Goal: Task Accomplishment & Management: Complete application form

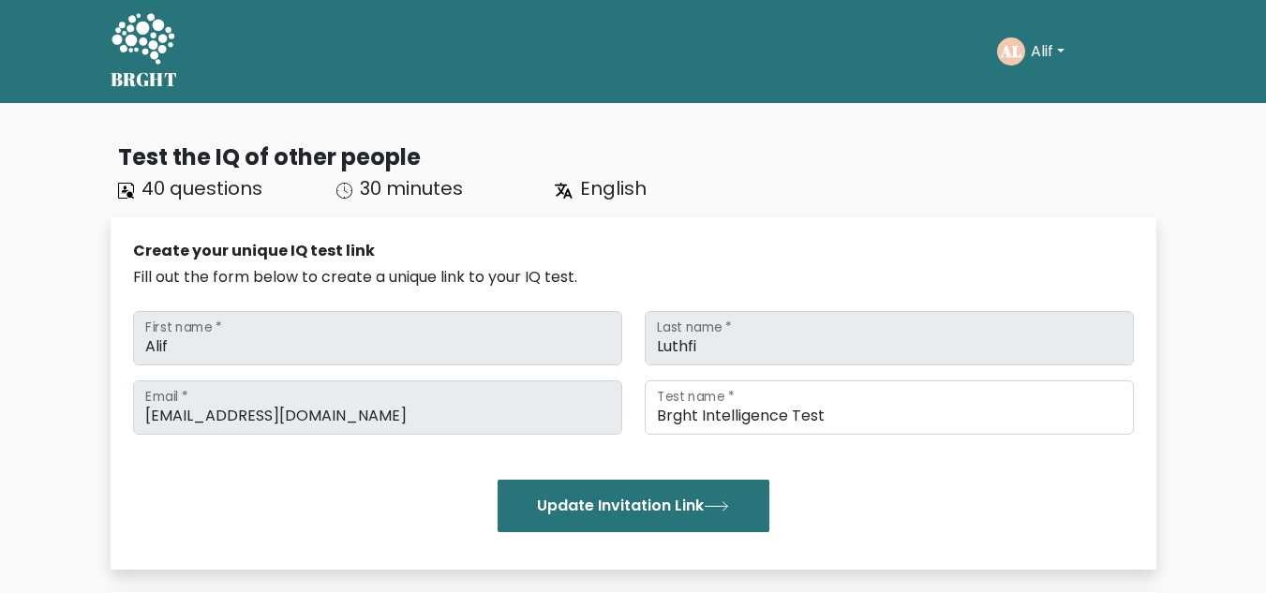
click at [1065, 52] on button "Alif" at bounding box center [1047, 51] width 45 height 24
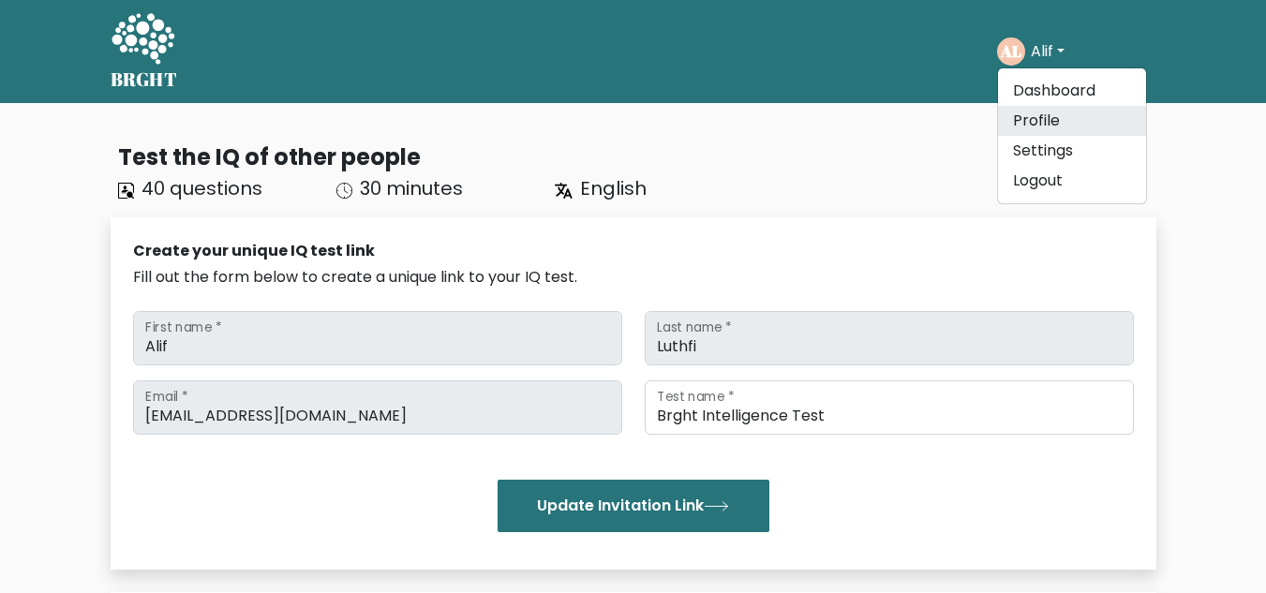
click at [1058, 119] on link "Profile" at bounding box center [1072, 121] width 148 height 30
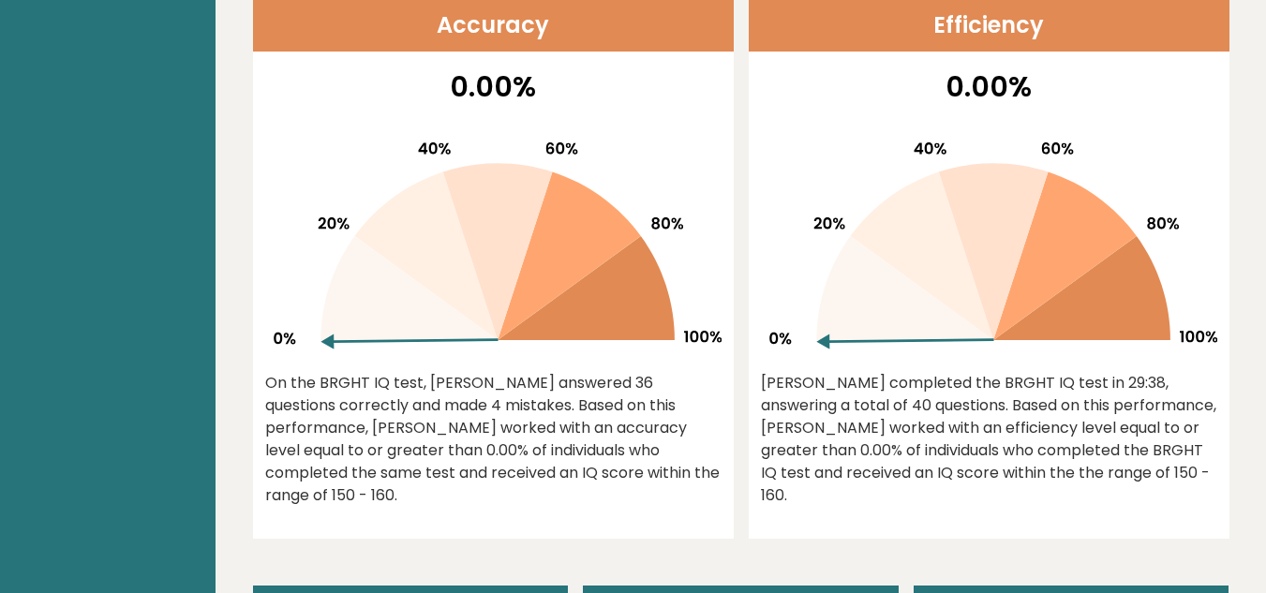
scroll to position [281, 0]
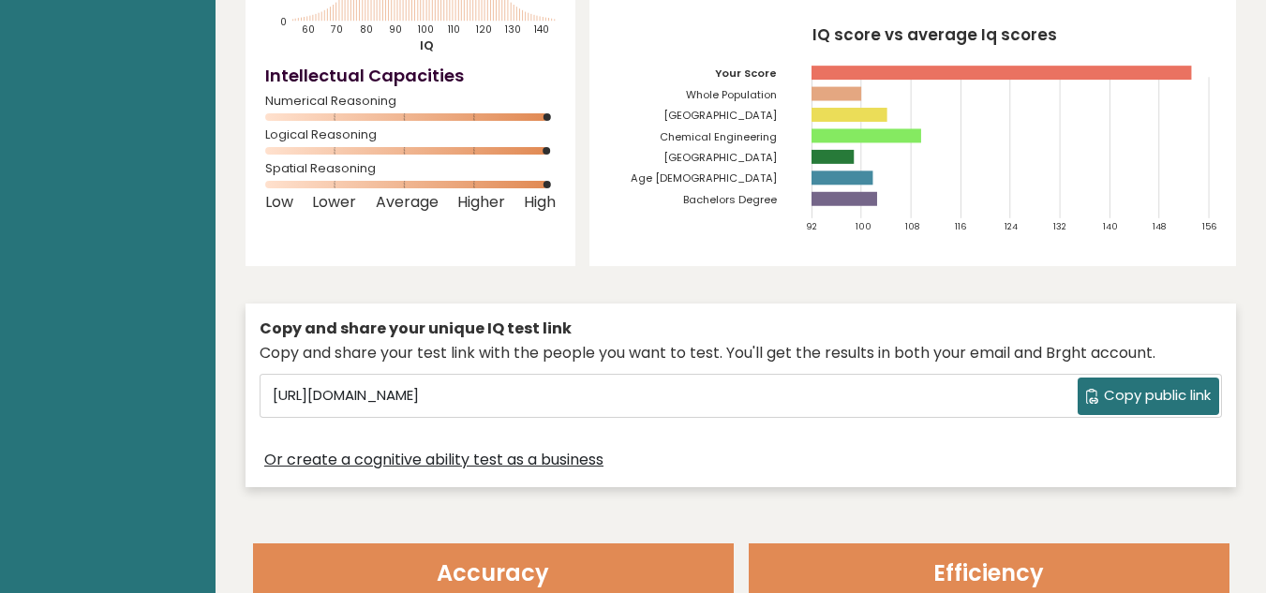
click at [890, 342] on div "Copy and share your test link with the people you want to test. You'll get the …" at bounding box center [741, 353] width 962 height 22
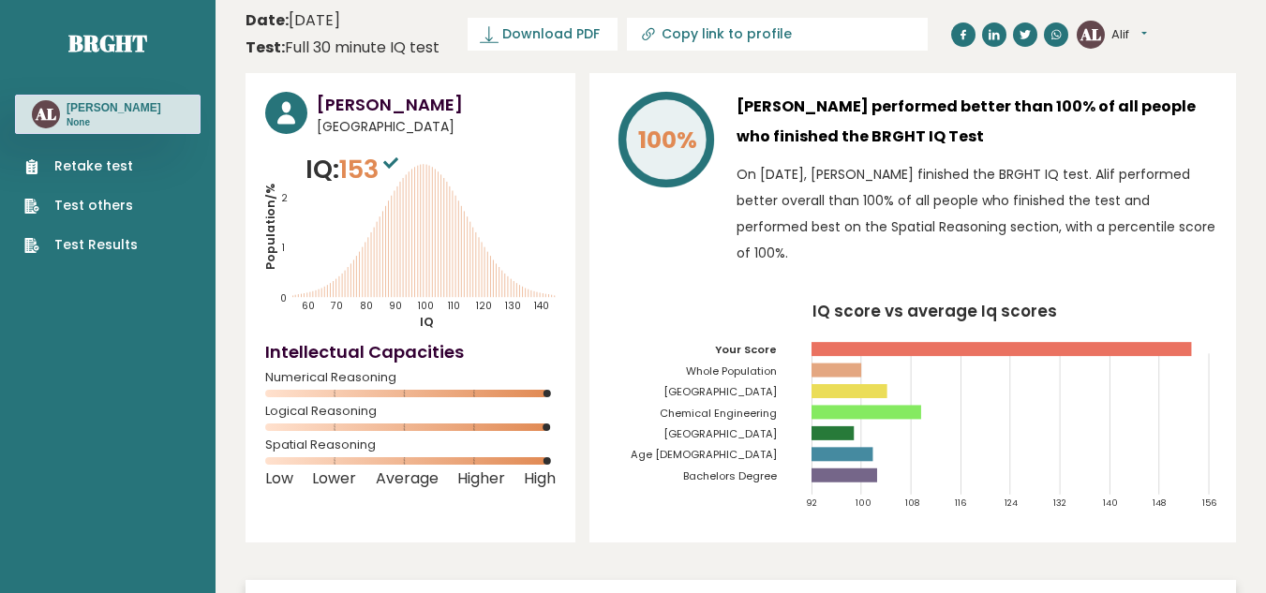
scroll to position [0, 0]
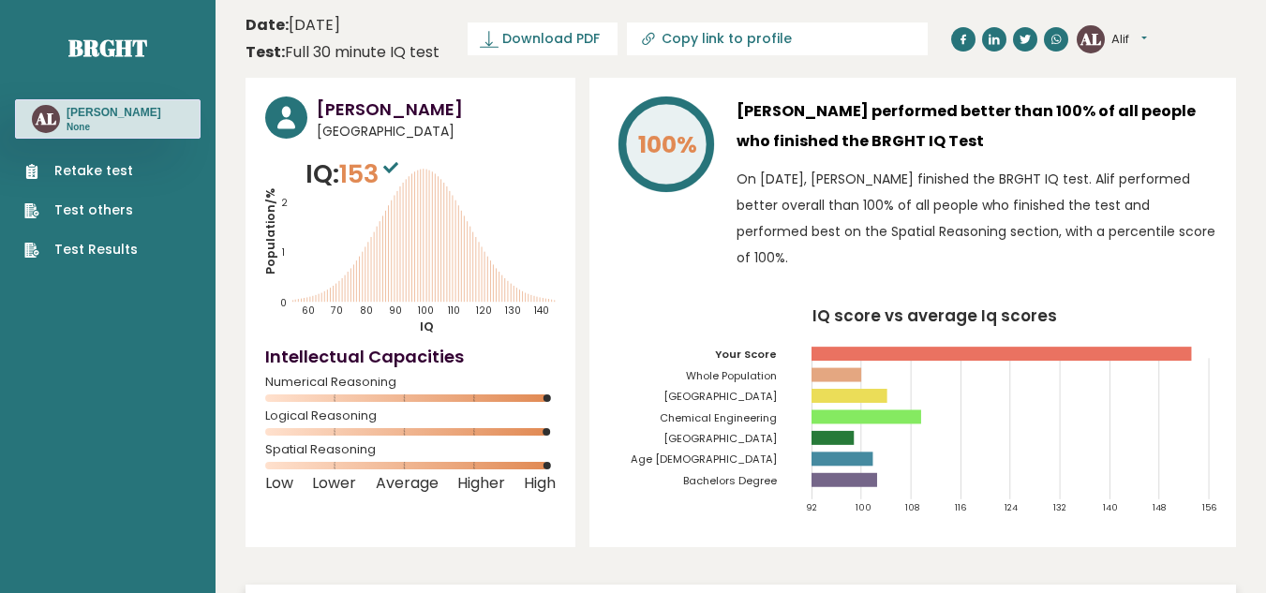
click at [77, 174] on link "Retake test" at bounding box center [80, 171] width 113 height 20
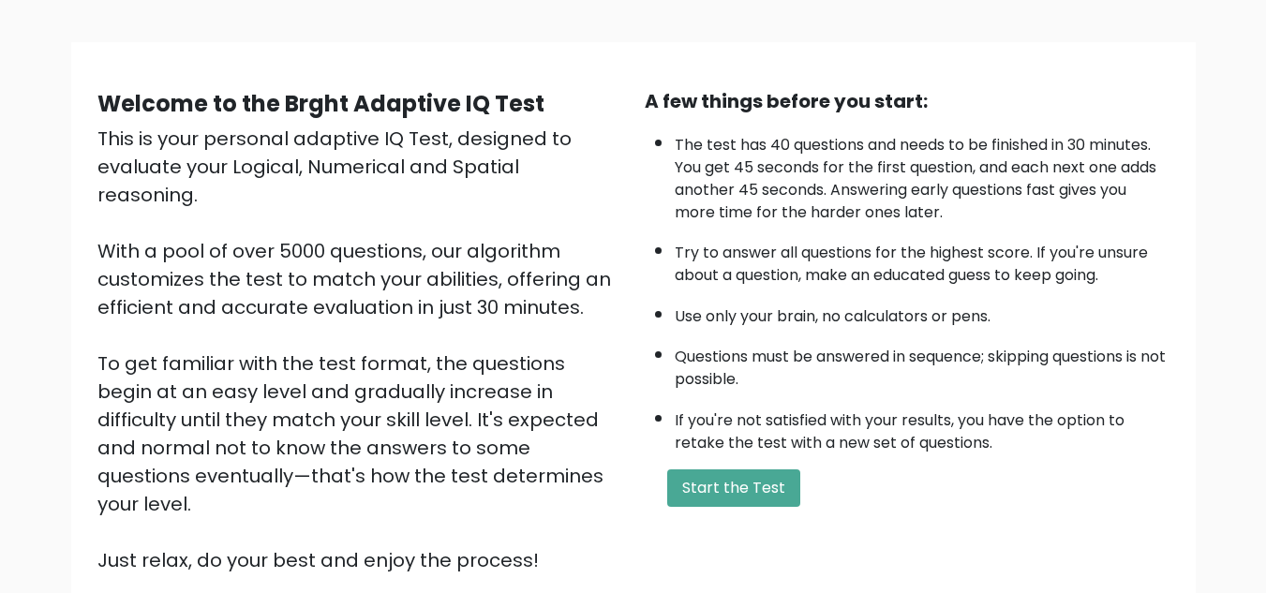
scroll to position [265, 0]
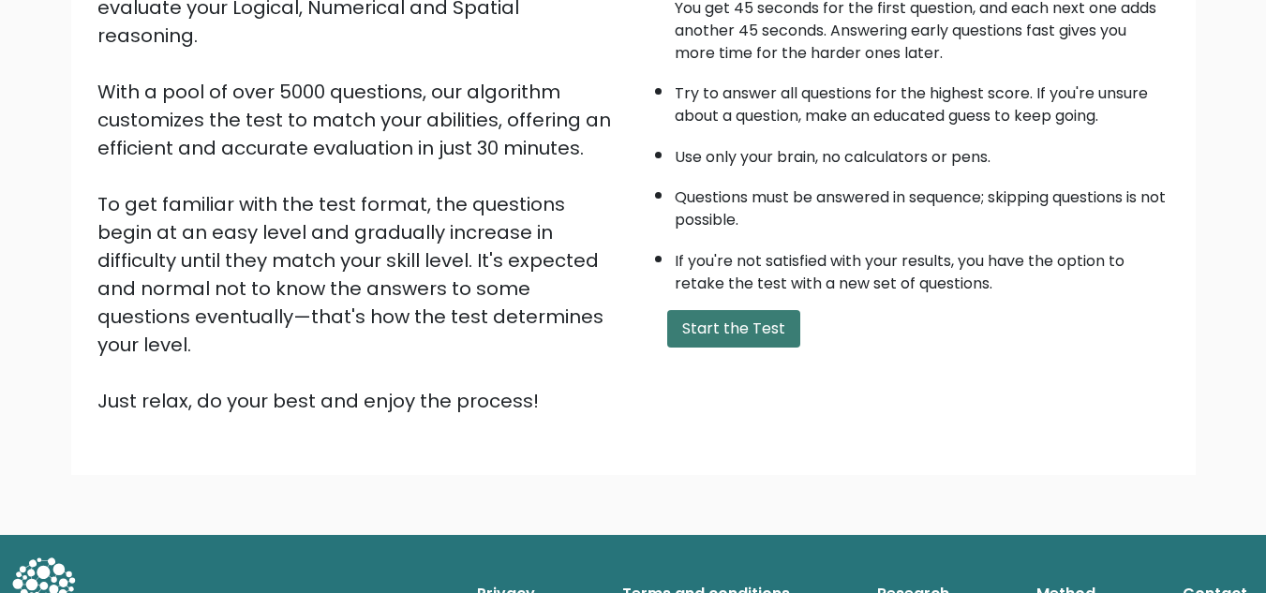
click at [756, 331] on button "Start the Test" at bounding box center [733, 328] width 133 height 37
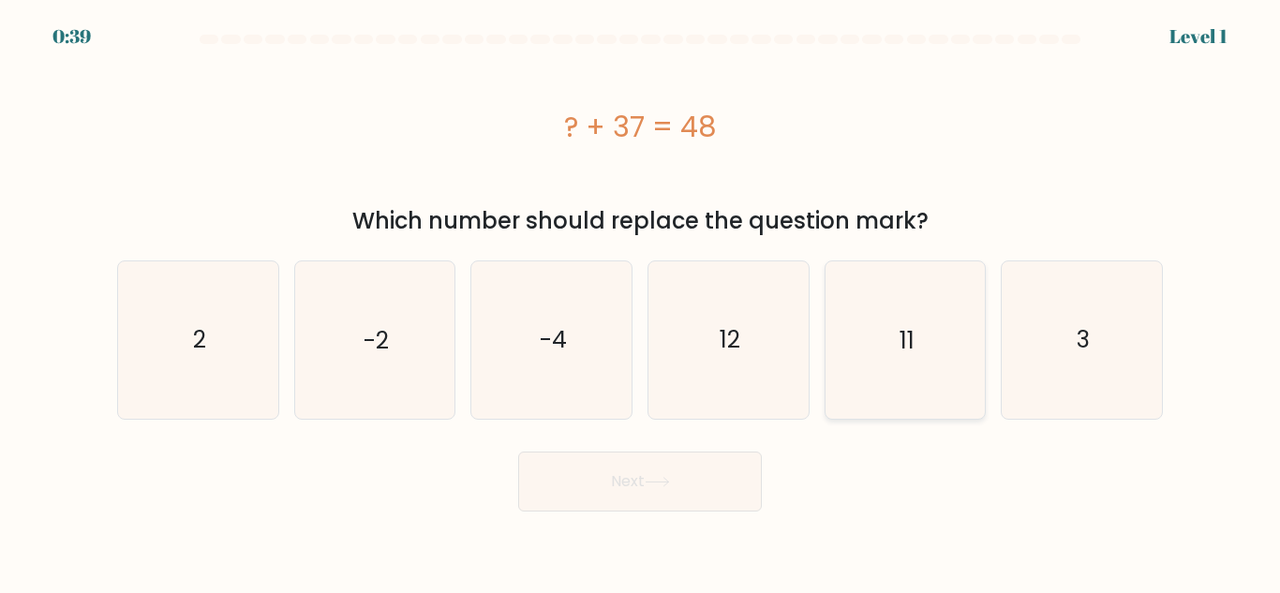
click at [897, 371] on icon "11" at bounding box center [904, 339] width 156 height 156
click at [641, 302] on input "e. 11" at bounding box center [640, 299] width 1 height 5
radio input "true"
click at [666, 469] on button "Next" at bounding box center [640, 482] width 244 height 60
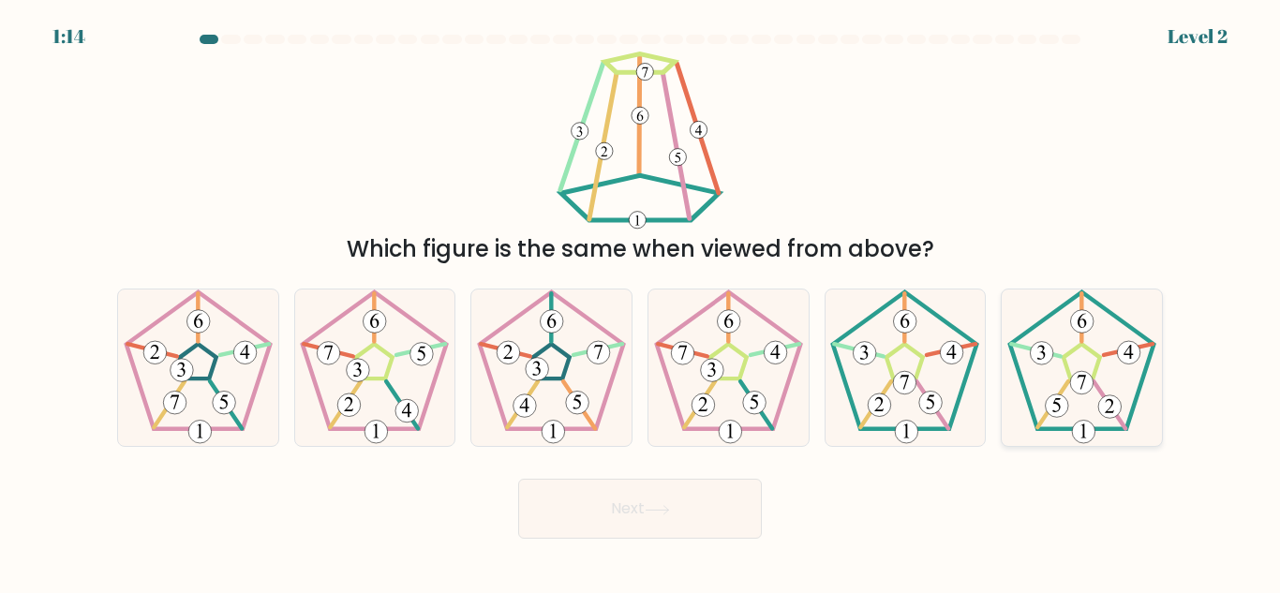
click at [1078, 401] on icon at bounding box center [1081, 367] width 156 height 156
click at [641, 302] on input "f." at bounding box center [640, 299] width 1 height 5
radio input "true"
click at [937, 393] on icon at bounding box center [904, 367] width 156 height 156
click at [641, 302] on input "e." at bounding box center [640, 299] width 1 height 5
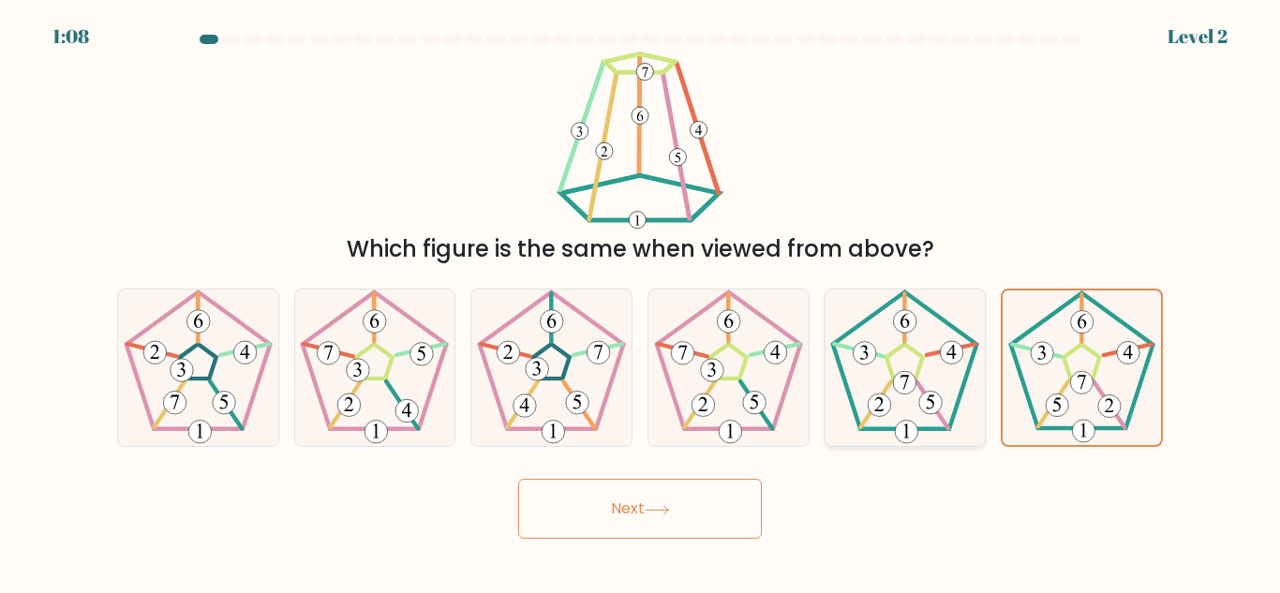
radio input "true"
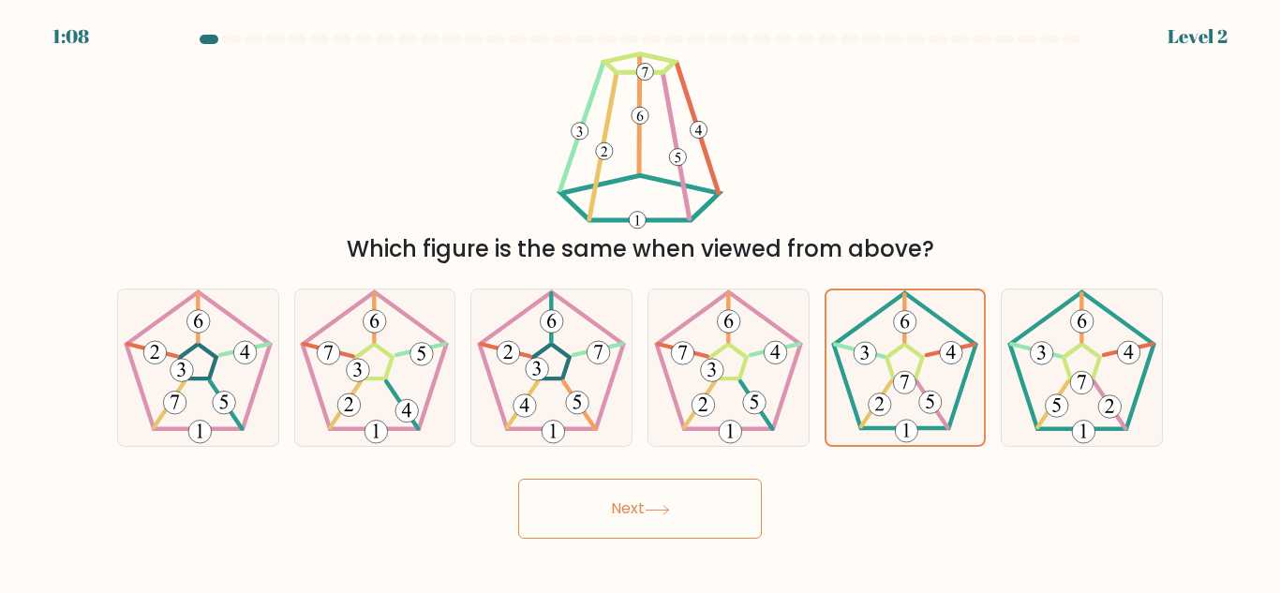
click at [657, 506] on icon at bounding box center [657, 510] width 25 height 10
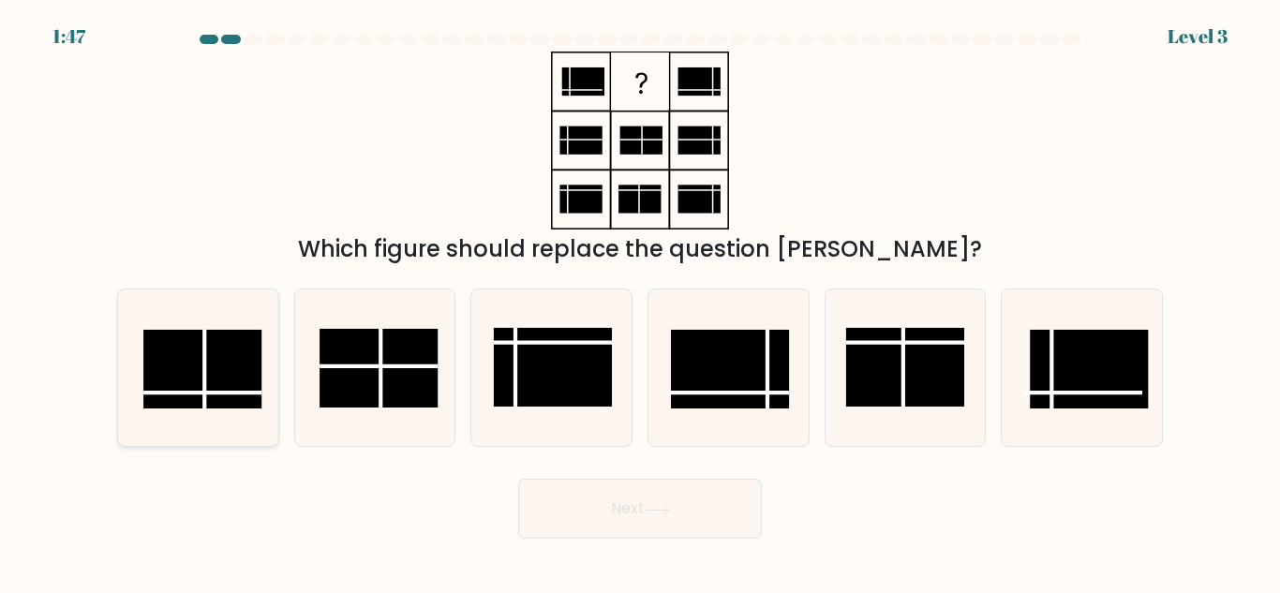
click at [198, 393] on line at bounding box center [202, 393] width 118 height 0
click at [640, 302] on input "a." at bounding box center [640, 299] width 1 height 5
radio input "true"
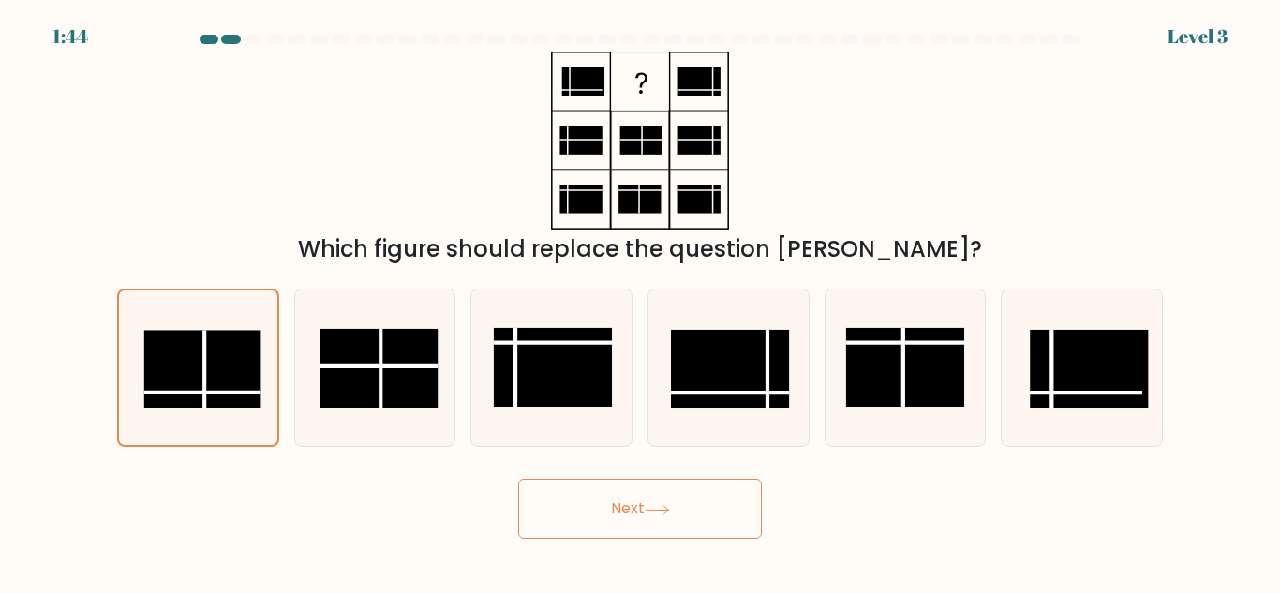
click at [706, 505] on button "Next" at bounding box center [640, 509] width 244 height 60
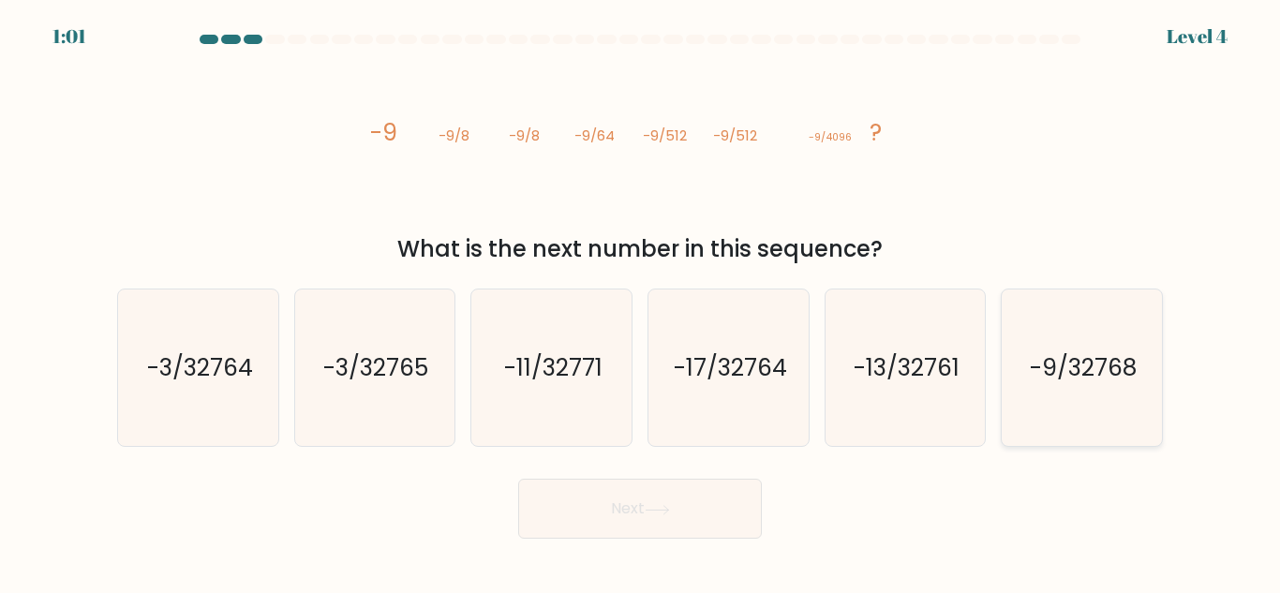
click at [1089, 367] on text "-9/32768" at bounding box center [1083, 367] width 107 height 33
click at [641, 302] on input "f. -9/32768" at bounding box center [640, 299] width 1 height 5
radio input "true"
click at [700, 517] on button "Next" at bounding box center [640, 509] width 244 height 60
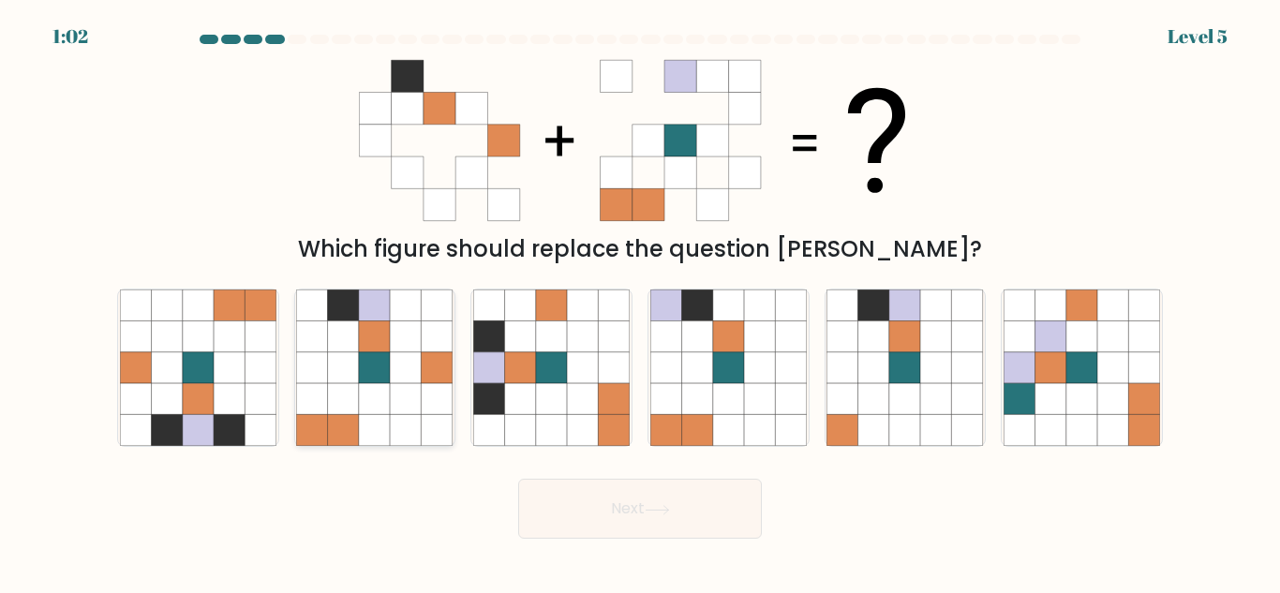
click at [398, 311] on icon at bounding box center [406, 304] width 31 height 31
click at [640, 302] on input "b." at bounding box center [640, 299] width 1 height 5
radio input "true"
click at [711, 506] on button "Next" at bounding box center [640, 509] width 244 height 60
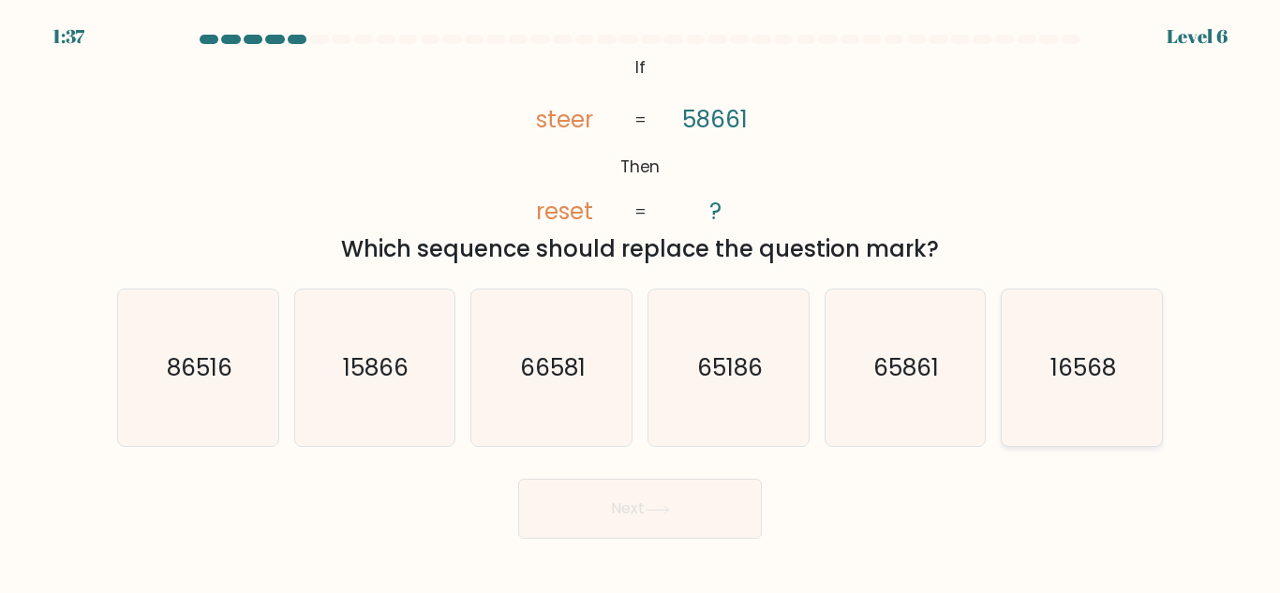
click at [1076, 342] on icon "16568" at bounding box center [1081, 367] width 156 height 156
click at [641, 302] on input "f. 16568" at bounding box center [640, 299] width 1 height 5
radio input "true"
click at [645, 512] on button "Next" at bounding box center [640, 509] width 244 height 60
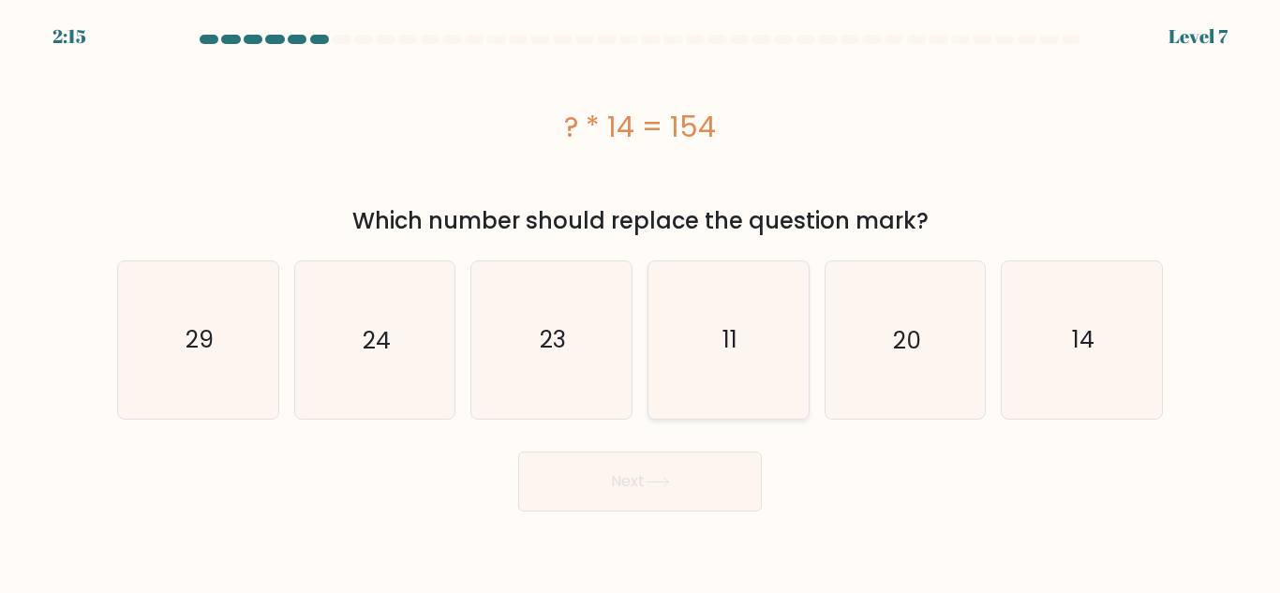
click at [703, 336] on icon "11" at bounding box center [728, 339] width 156 height 156
click at [641, 302] on input "d. 11" at bounding box center [640, 299] width 1 height 5
radio input "true"
click at [659, 494] on button "Next" at bounding box center [640, 482] width 244 height 60
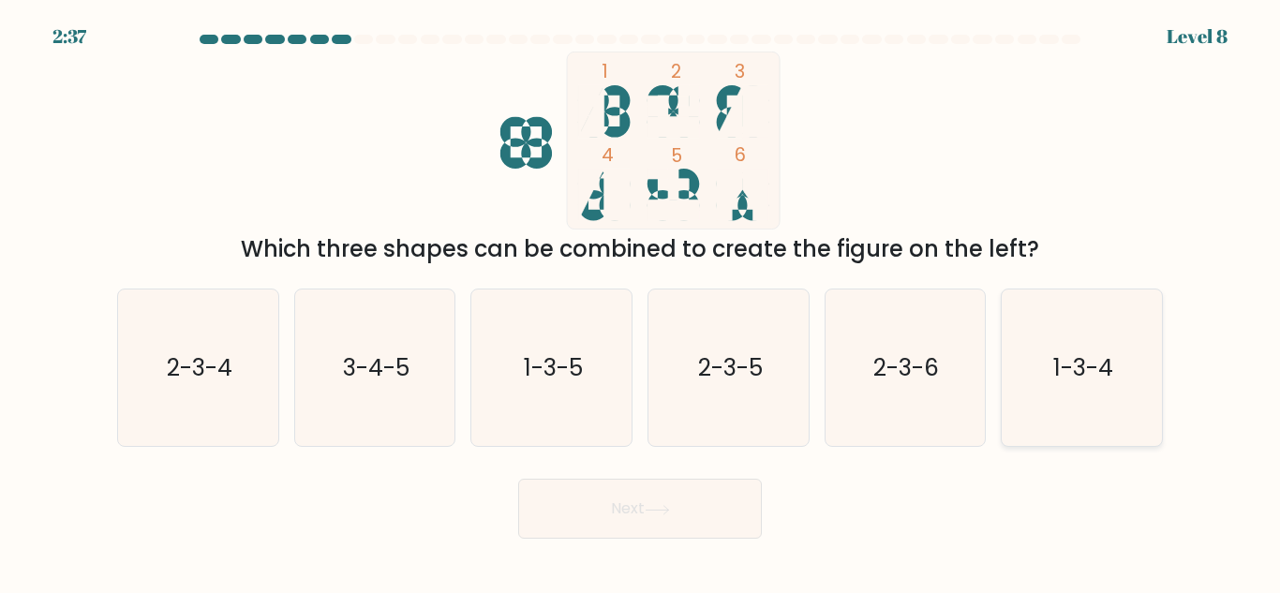
click at [1116, 374] on icon "1-3-4" at bounding box center [1081, 367] width 156 height 156
click at [641, 302] on input "f. 1-3-4" at bounding box center [640, 299] width 1 height 5
radio input "true"
click at [675, 501] on button "Next" at bounding box center [640, 509] width 244 height 60
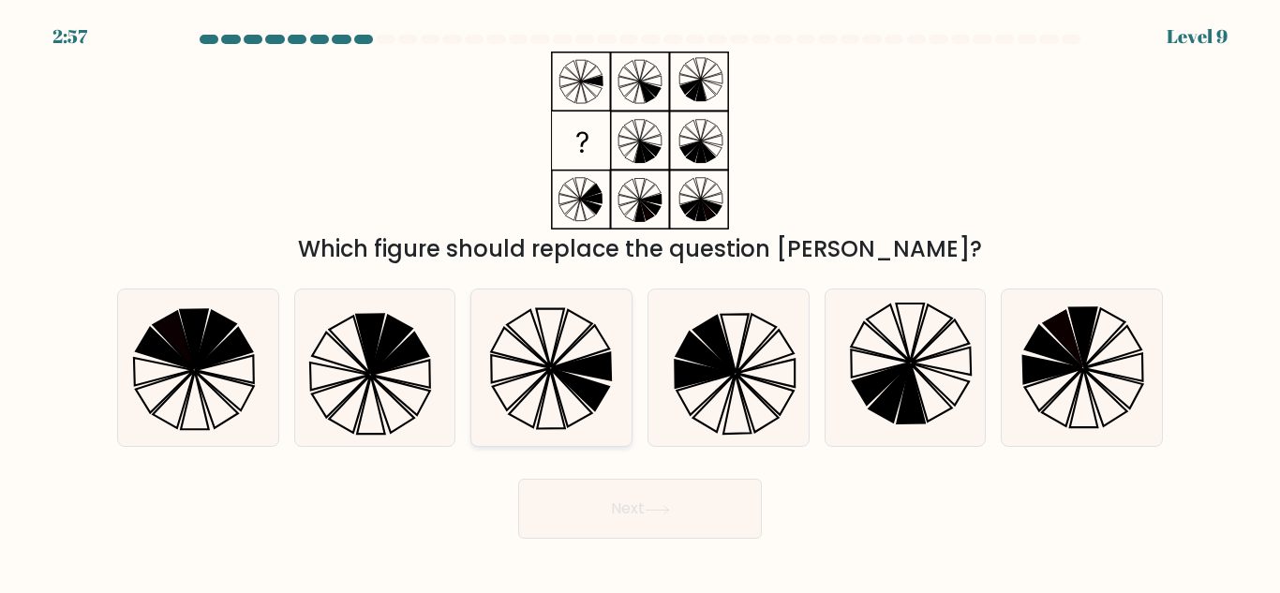
click at [589, 408] on icon at bounding box center [551, 367] width 156 height 156
click at [640, 302] on input "c." at bounding box center [640, 299] width 1 height 5
radio input "true"
click at [607, 497] on button "Next" at bounding box center [640, 509] width 244 height 60
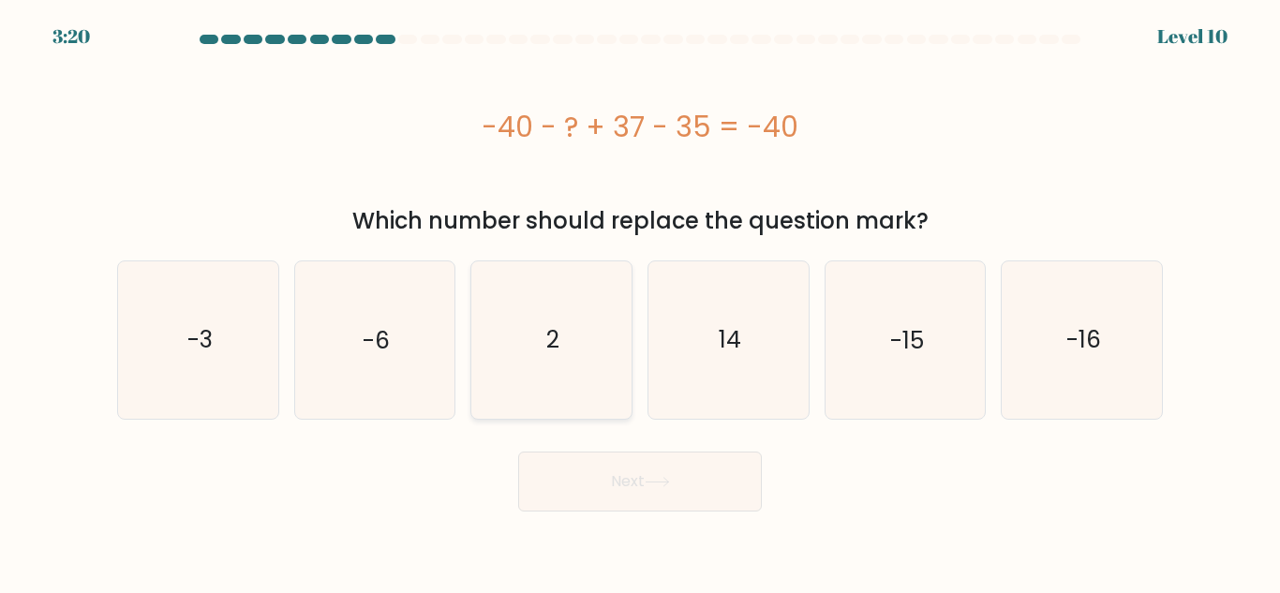
click at [540, 349] on icon "2" at bounding box center [551, 339] width 156 height 156
click at [640, 302] on input "c. 2" at bounding box center [640, 299] width 1 height 5
radio input "true"
click at [713, 478] on button "Next" at bounding box center [640, 482] width 244 height 60
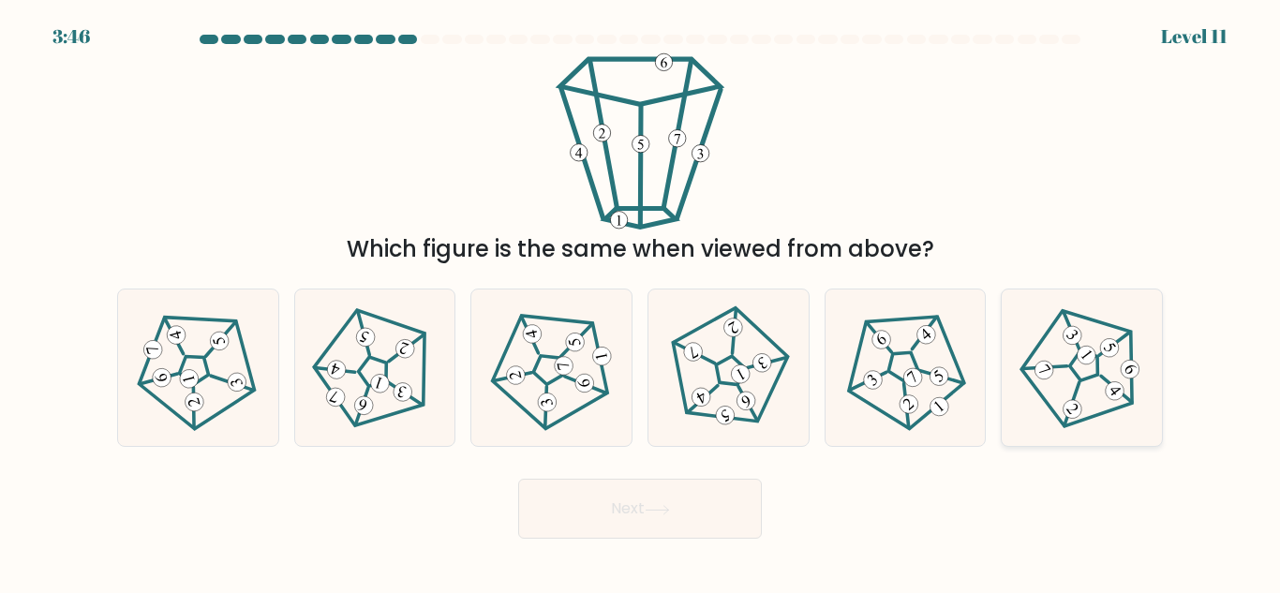
click at [1126, 375] on 795 at bounding box center [1130, 369] width 26 height 26
click at [641, 302] on input "f." at bounding box center [640, 299] width 1 height 5
radio input "true"
click at [653, 503] on button "Next" at bounding box center [640, 509] width 244 height 60
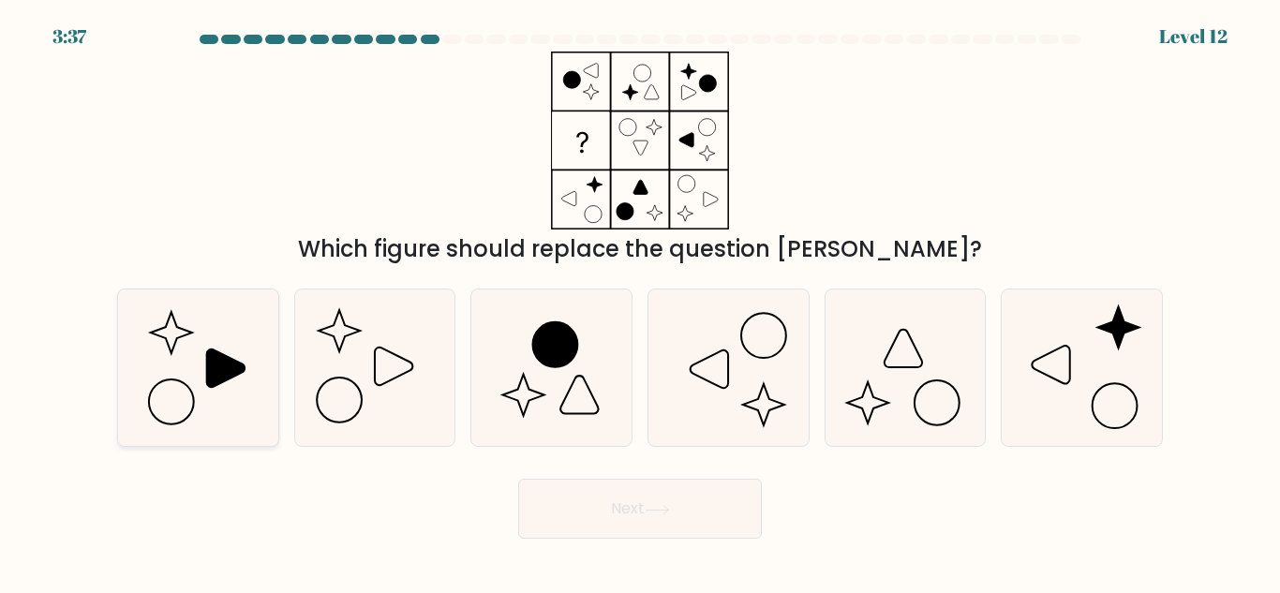
click at [205, 362] on icon at bounding box center [198, 367] width 156 height 156
click at [640, 302] on input "a." at bounding box center [640, 299] width 1 height 5
radio input "true"
click at [658, 500] on button "Next" at bounding box center [640, 509] width 244 height 60
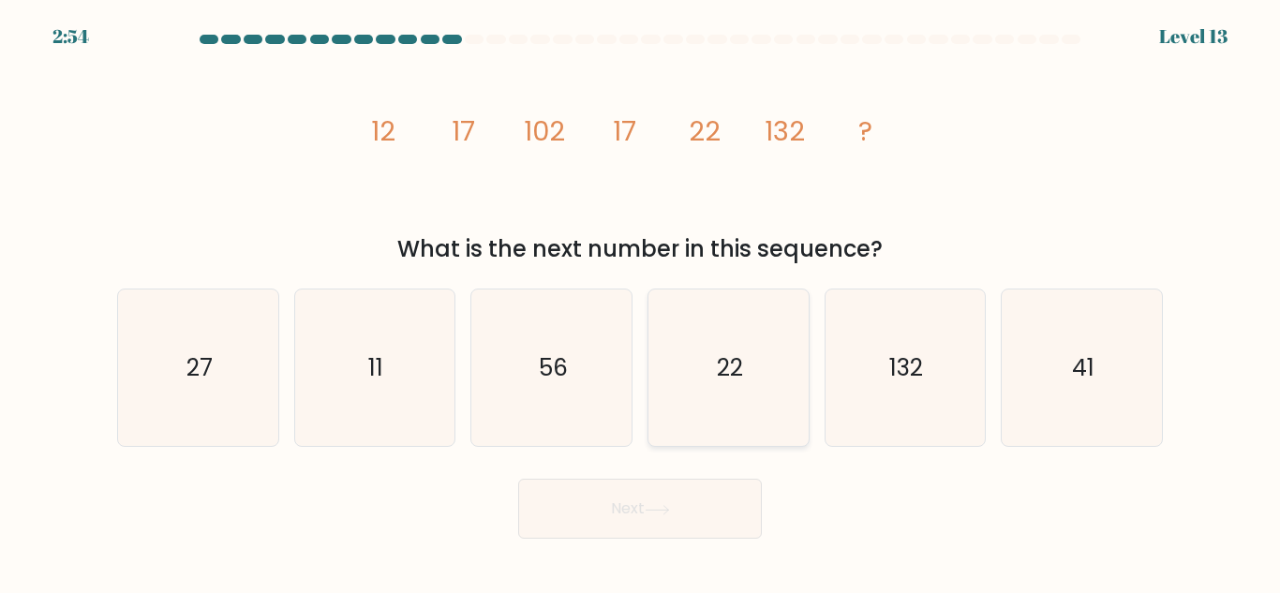
click at [730, 349] on icon "22" at bounding box center [728, 367] width 156 height 156
click at [641, 302] on input "d. 22" at bounding box center [640, 299] width 1 height 5
radio input "true"
click at [668, 510] on icon at bounding box center [656, 509] width 22 height 8
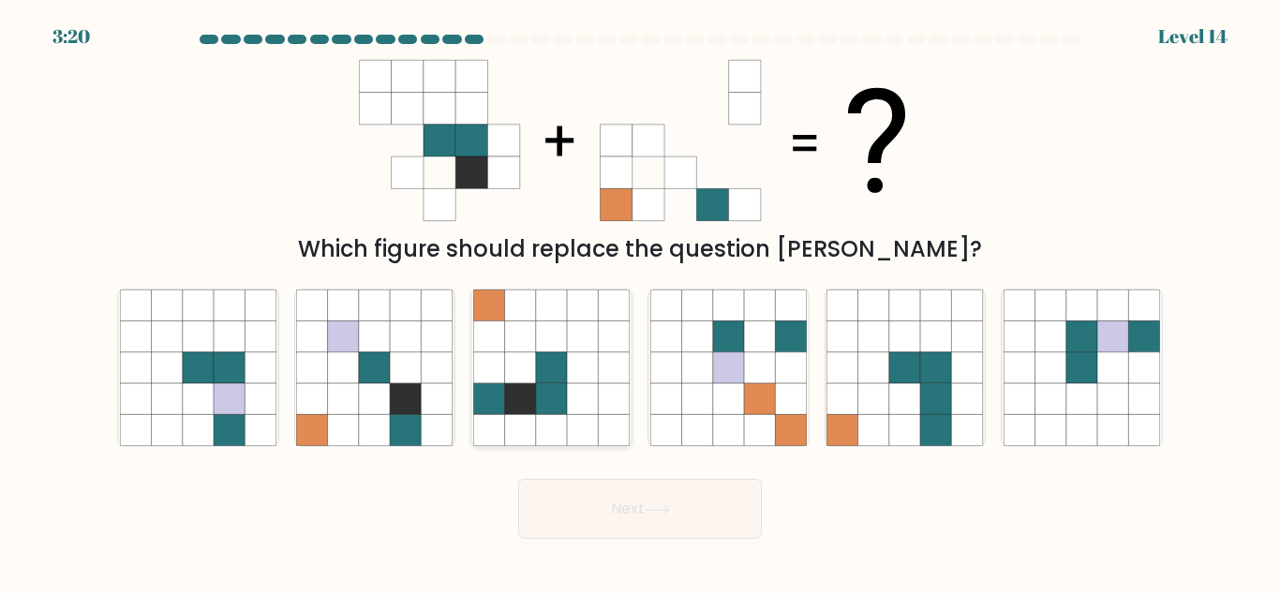
click at [602, 349] on icon at bounding box center [614, 336] width 31 height 31
click at [640, 302] on input "c." at bounding box center [640, 299] width 1 height 5
radio input "true"
click at [595, 498] on button "Next" at bounding box center [640, 509] width 244 height 60
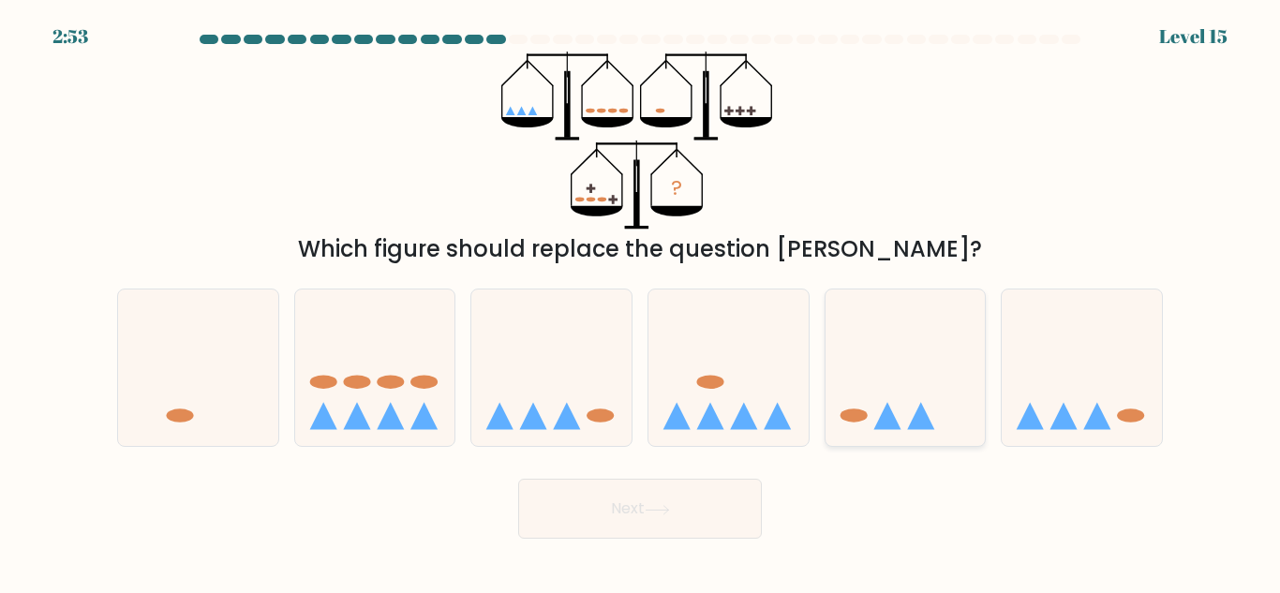
click at [898, 372] on icon at bounding box center [905, 368] width 160 height 132
click at [641, 302] on input "e." at bounding box center [640, 299] width 1 height 5
radio input "true"
click at [652, 501] on button "Next" at bounding box center [640, 509] width 244 height 60
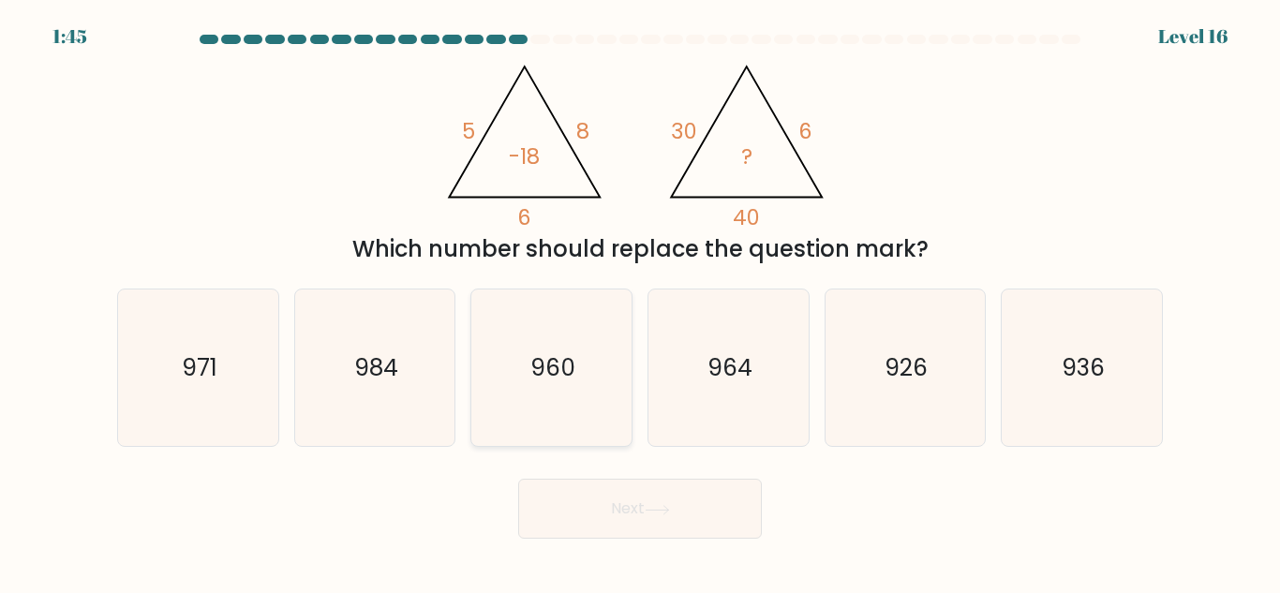
click at [596, 359] on icon "960" at bounding box center [551, 367] width 156 height 156
click at [640, 302] on input "c. 960" at bounding box center [640, 299] width 1 height 5
radio input "true"
click at [740, 503] on button "Next" at bounding box center [640, 509] width 244 height 60
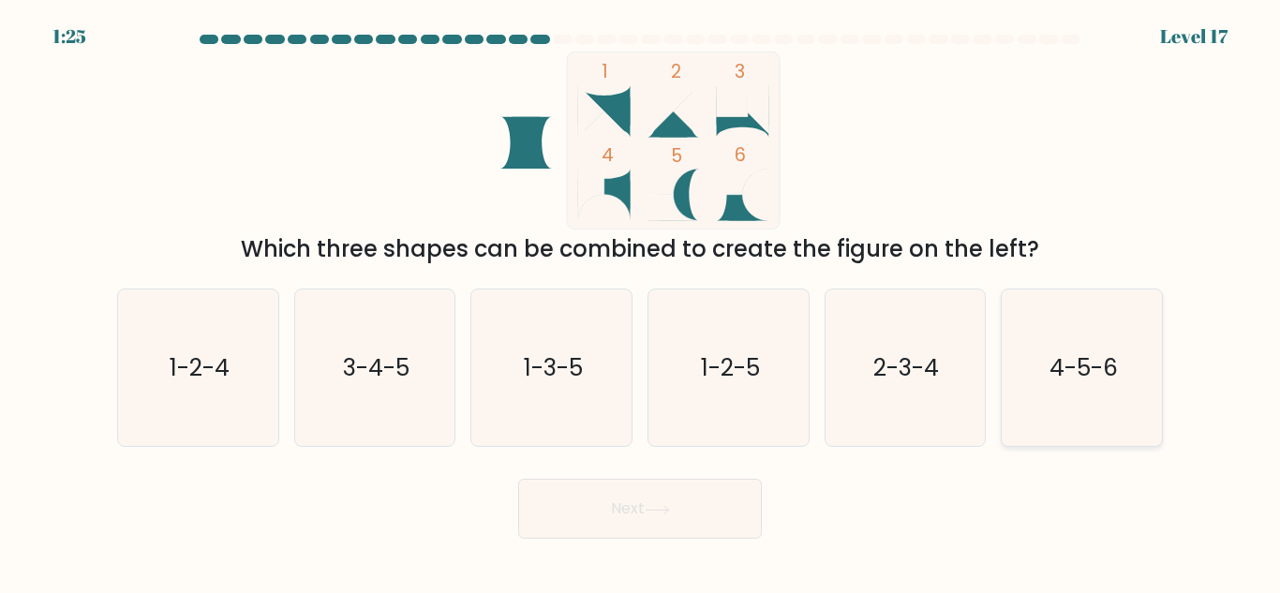
click at [1034, 388] on icon "4-5-6" at bounding box center [1081, 367] width 156 height 156
click at [641, 302] on input "f. 4-5-6" at bounding box center [640, 299] width 1 height 5
radio input "true"
click at [643, 514] on button "Next" at bounding box center [640, 509] width 244 height 60
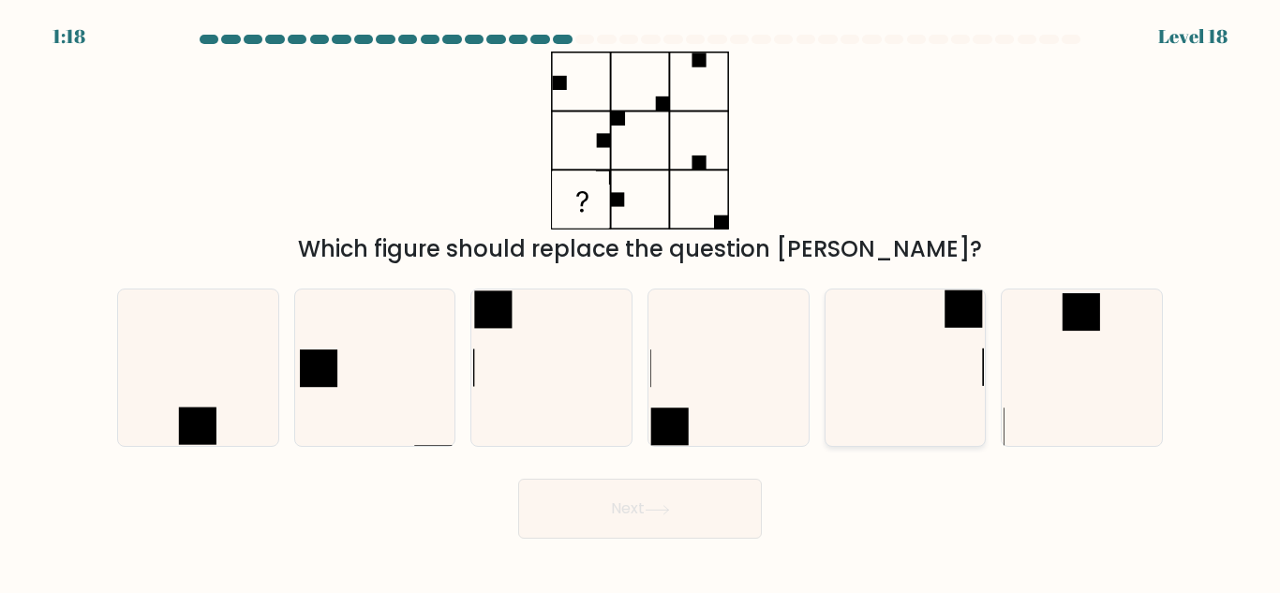
click at [828, 323] on icon at bounding box center [904, 367] width 156 height 156
click at [641, 302] on input "e." at bounding box center [640, 299] width 1 height 5
radio input "true"
click at [653, 507] on icon at bounding box center [657, 510] width 25 height 10
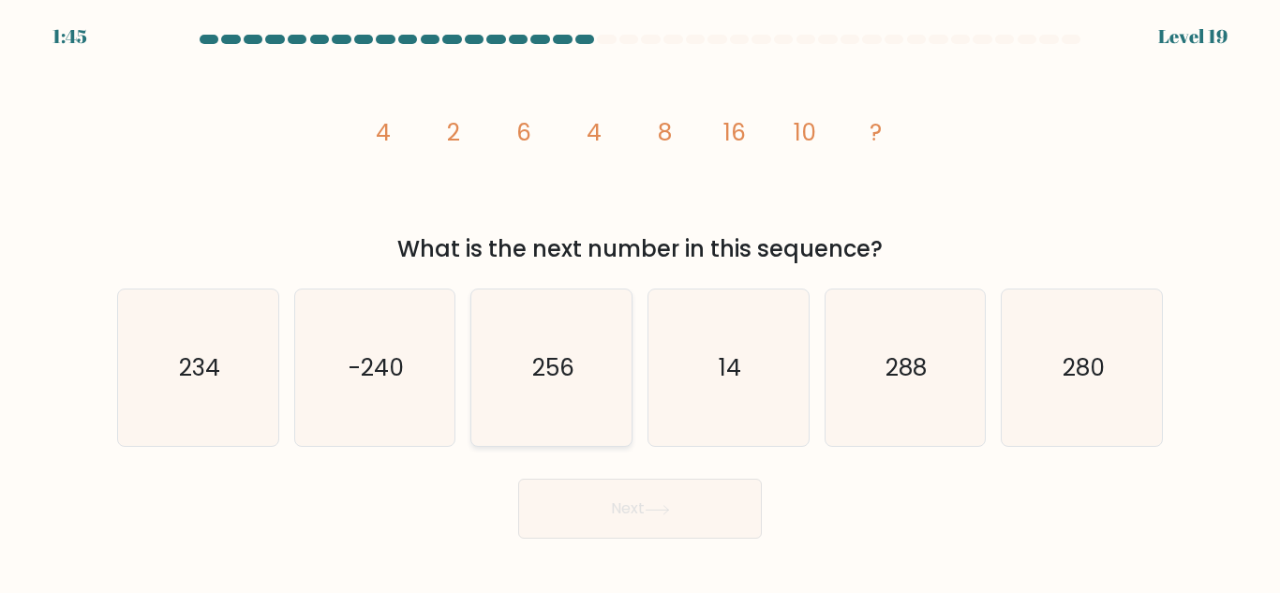
click at [572, 357] on text "256" at bounding box center [553, 367] width 42 height 33
click at [640, 302] on input "c. 256" at bounding box center [640, 299] width 1 height 5
radio input "true"
click at [705, 527] on button "Next" at bounding box center [640, 509] width 244 height 60
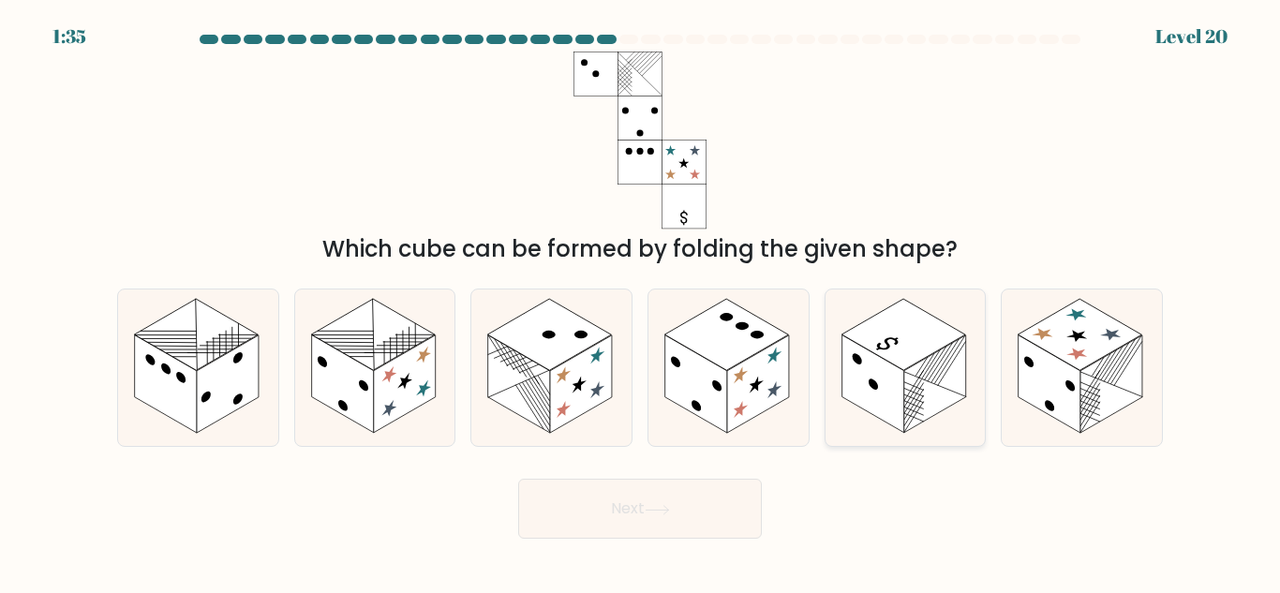
click at [876, 388] on circle at bounding box center [872, 385] width 9 height 15
click at [641, 302] on input "e." at bounding box center [640, 299] width 1 height 5
radio input "true"
click at [688, 510] on button "Next" at bounding box center [640, 509] width 244 height 60
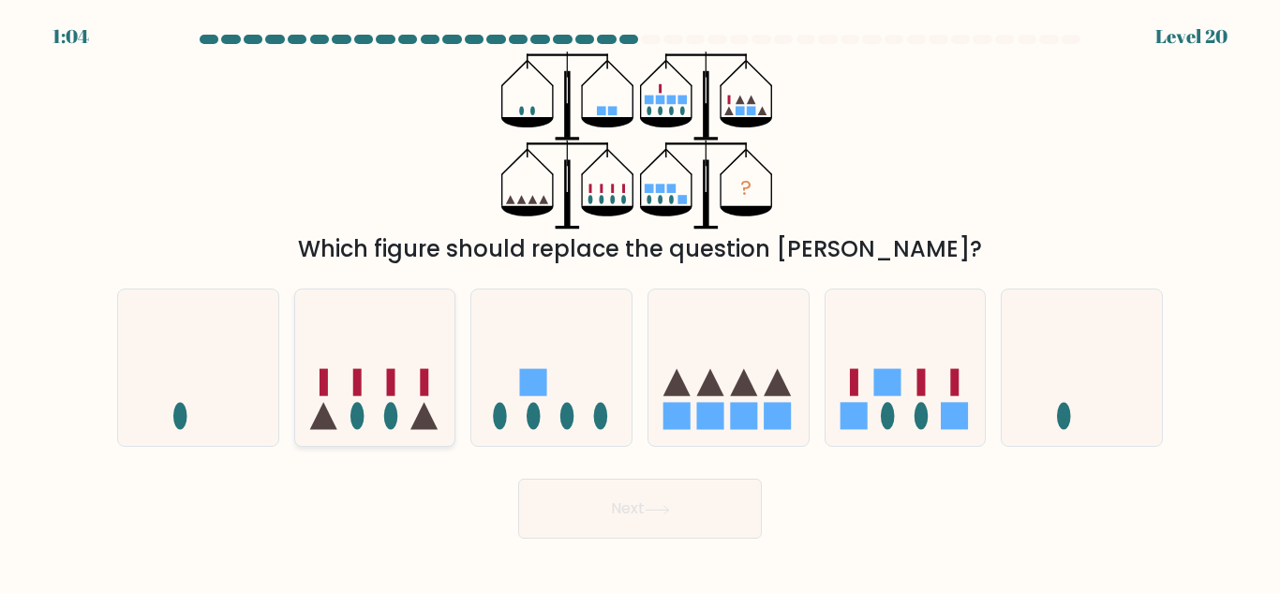
click at [409, 408] on icon at bounding box center [375, 368] width 160 height 132
click at [640, 302] on input "b." at bounding box center [640, 299] width 1 height 5
radio input "true"
click at [685, 506] on button "Next" at bounding box center [640, 509] width 244 height 60
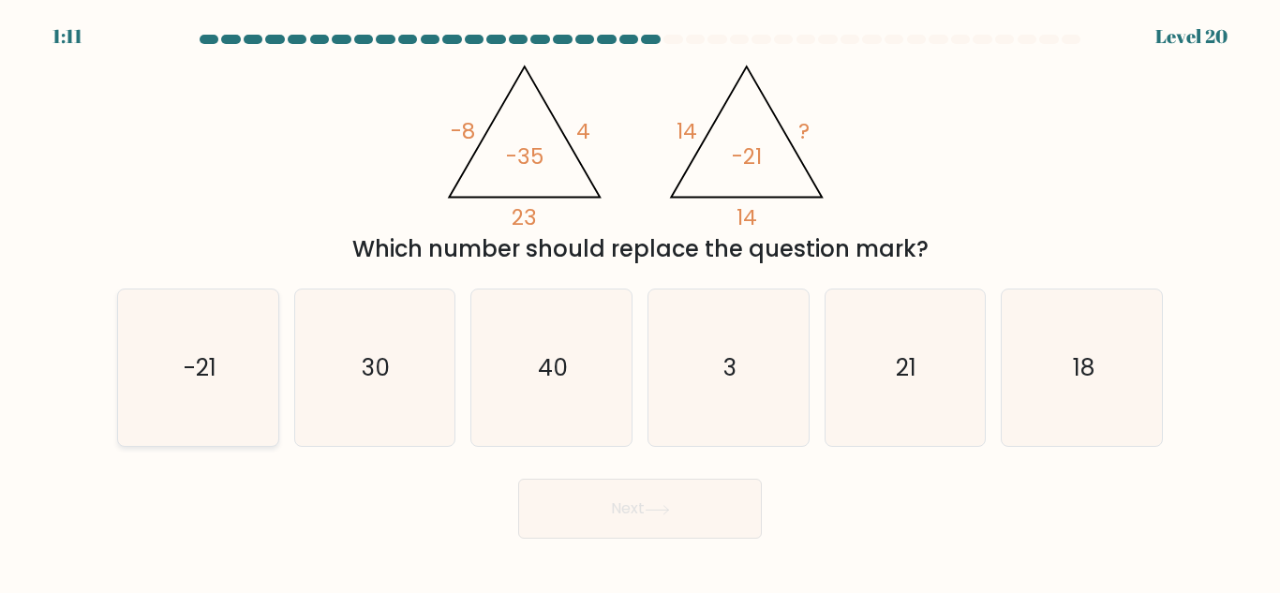
click at [274, 385] on icon "-21" at bounding box center [198, 367] width 156 height 156
click at [640, 302] on input "a. -21" at bounding box center [640, 299] width 1 height 5
radio input "true"
click at [879, 361] on icon "21" at bounding box center [904, 367] width 156 height 156
click at [641, 302] on input "e. 21" at bounding box center [640, 299] width 1 height 5
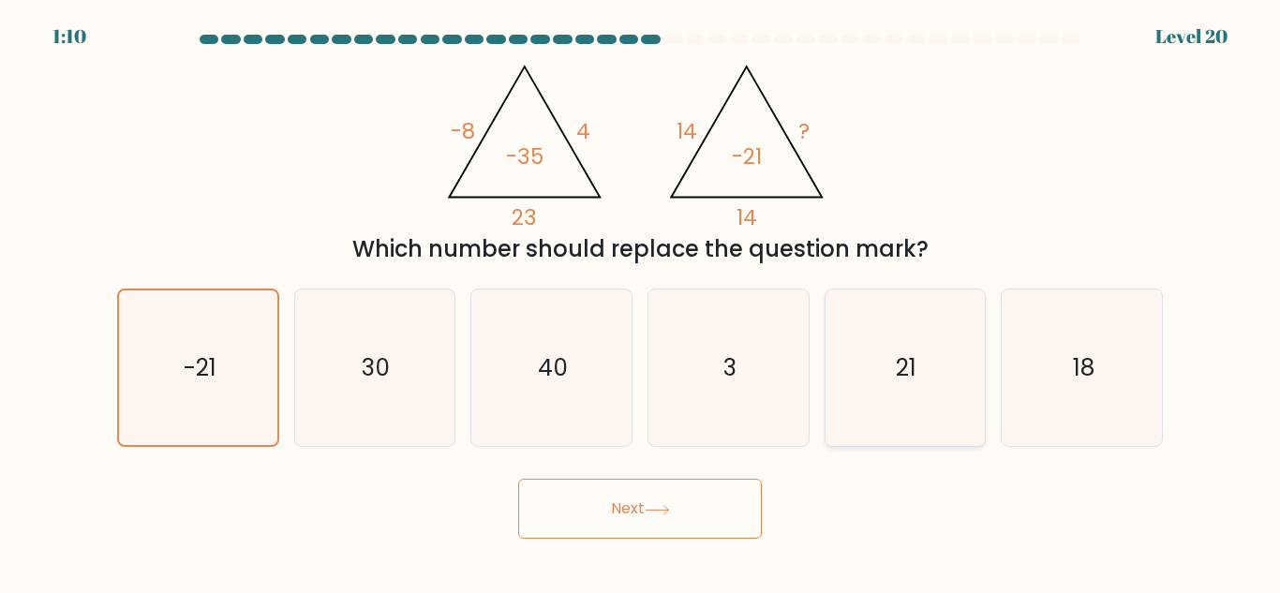
radio input "true"
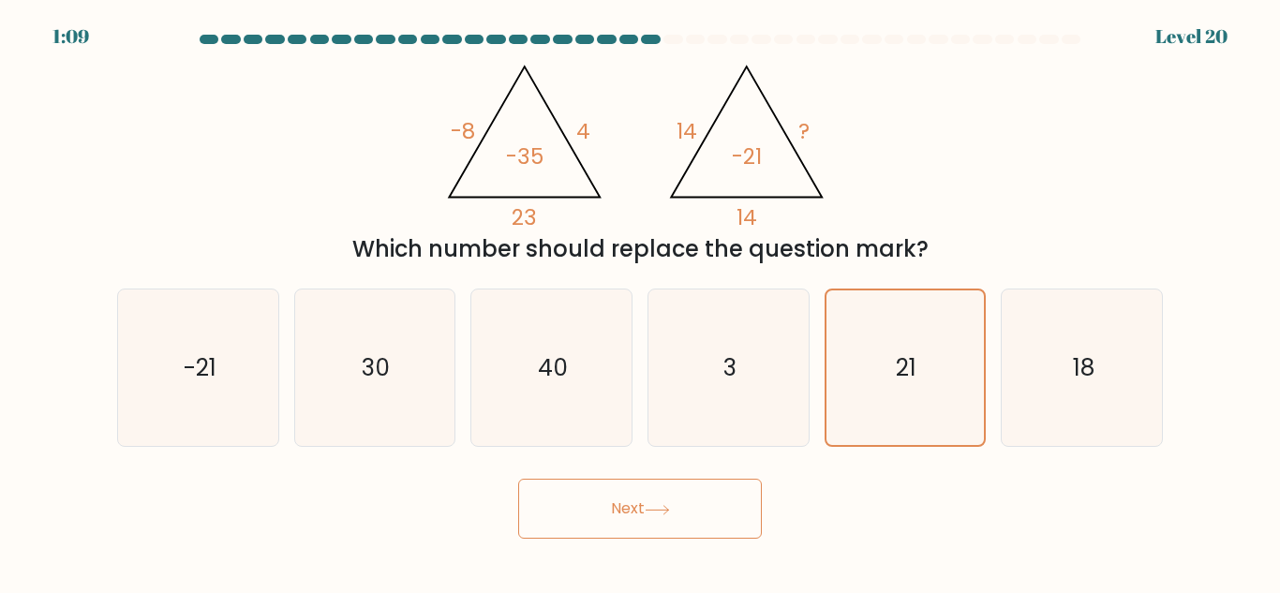
click at [584, 501] on button "Next" at bounding box center [640, 509] width 244 height 60
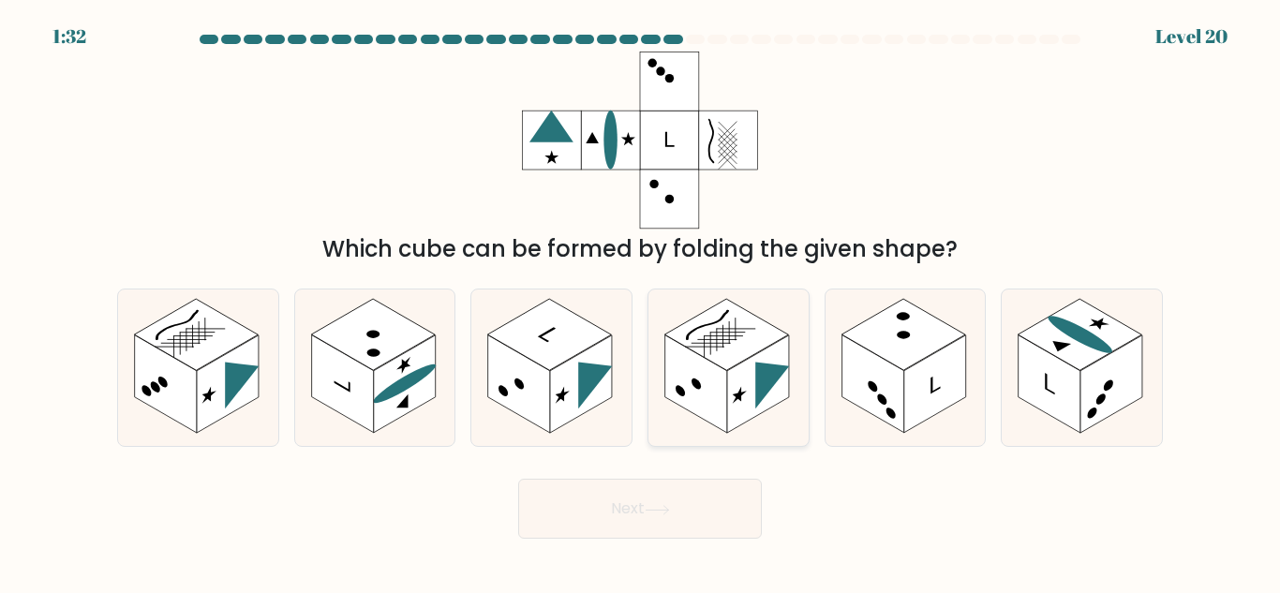
click at [730, 353] on rect at bounding box center [726, 334] width 124 height 71
click at [641, 302] on input "d." at bounding box center [640, 299] width 1 height 5
radio input "true"
click at [675, 498] on button "Next" at bounding box center [640, 509] width 244 height 60
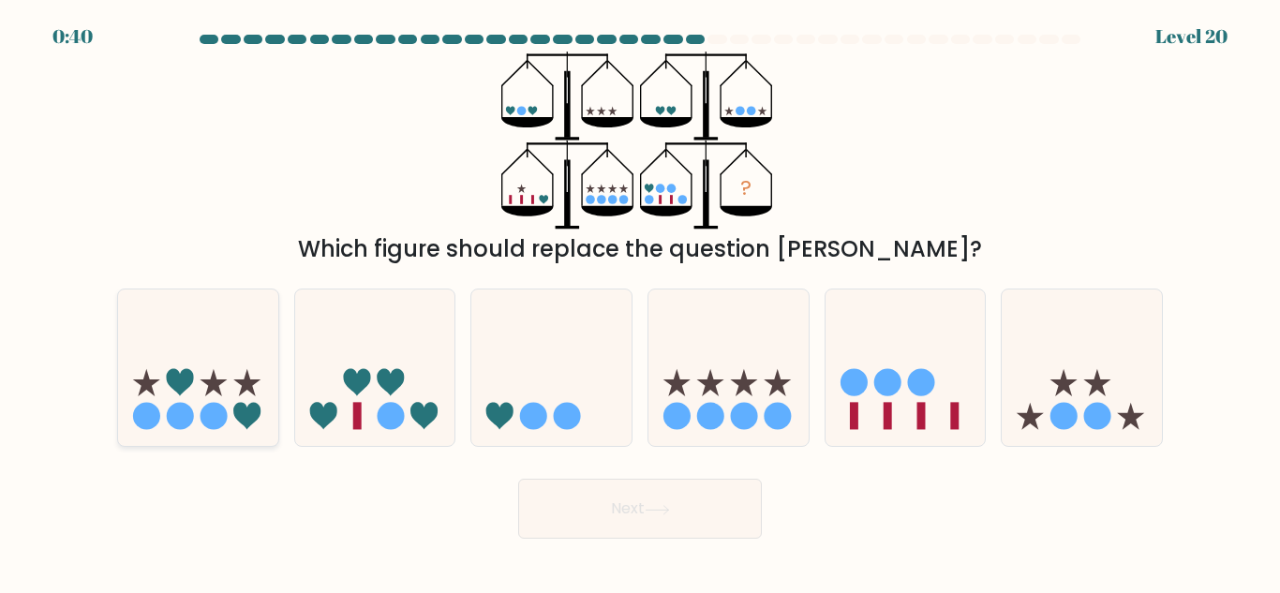
click at [254, 412] on icon at bounding box center [246, 416] width 27 height 27
click at [640, 302] on input "a." at bounding box center [640, 299] width 1 height 5
radio input "true"
click at [358, 372] on icon at bounding box center [375, 368] width 160 height 132
click at [640, 302] on input "b." at bounding box center [640, 299] width 1 height 5
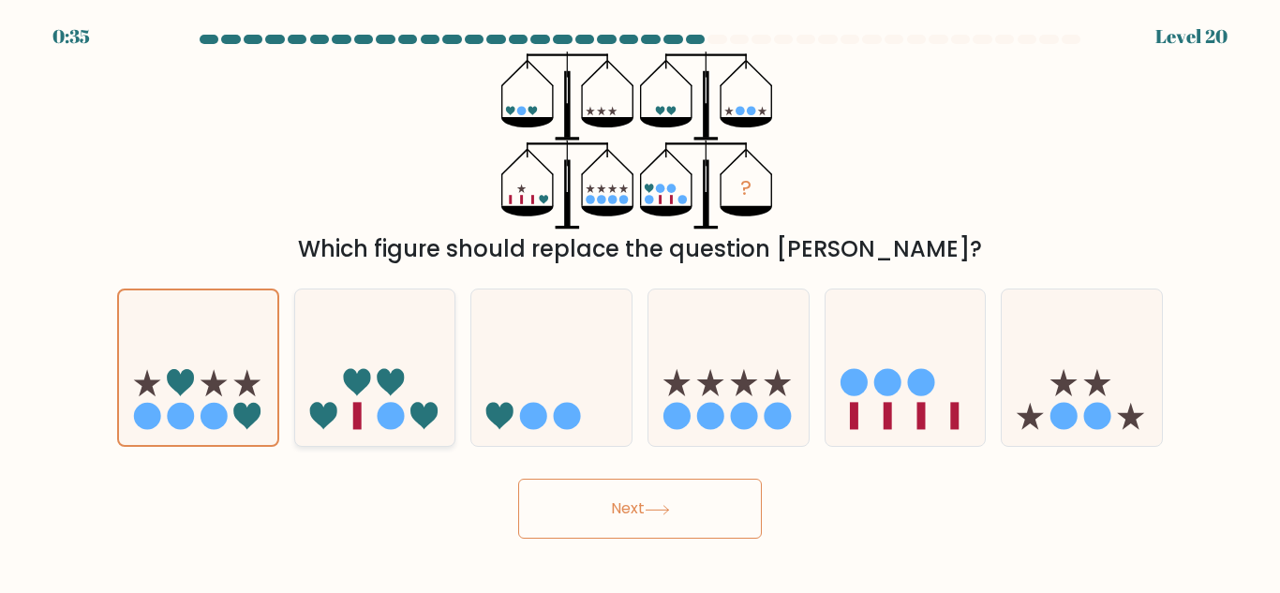
radio input "true"
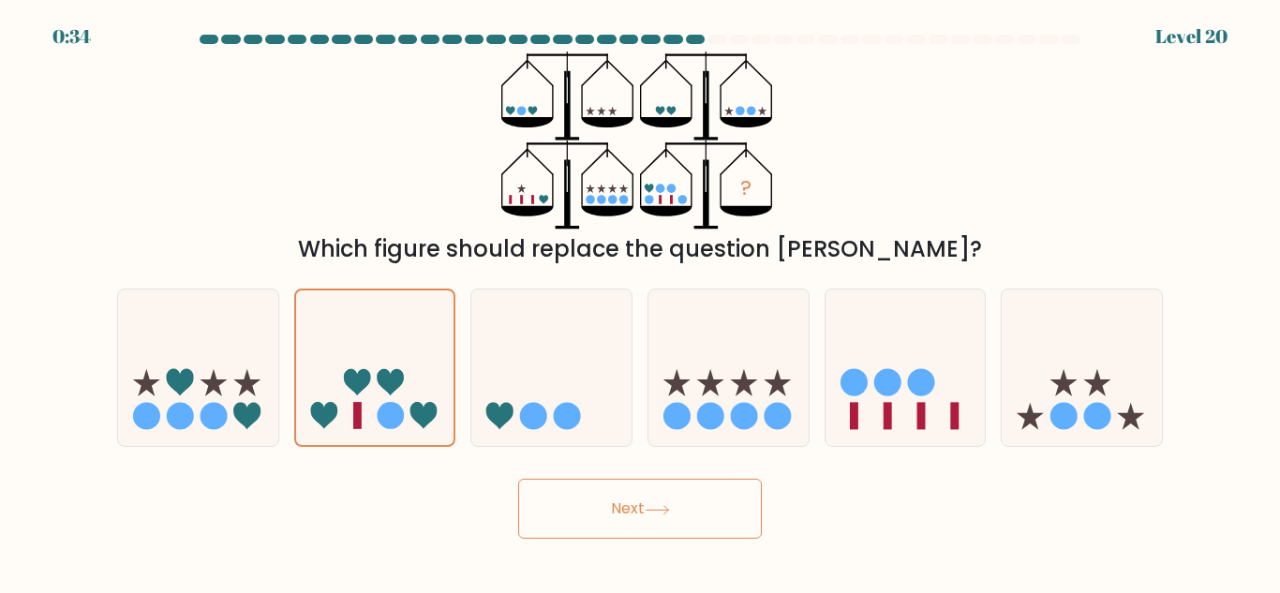
click at [570, 508] on button "Next" at bounding box center [640, 509] width 244 height 60
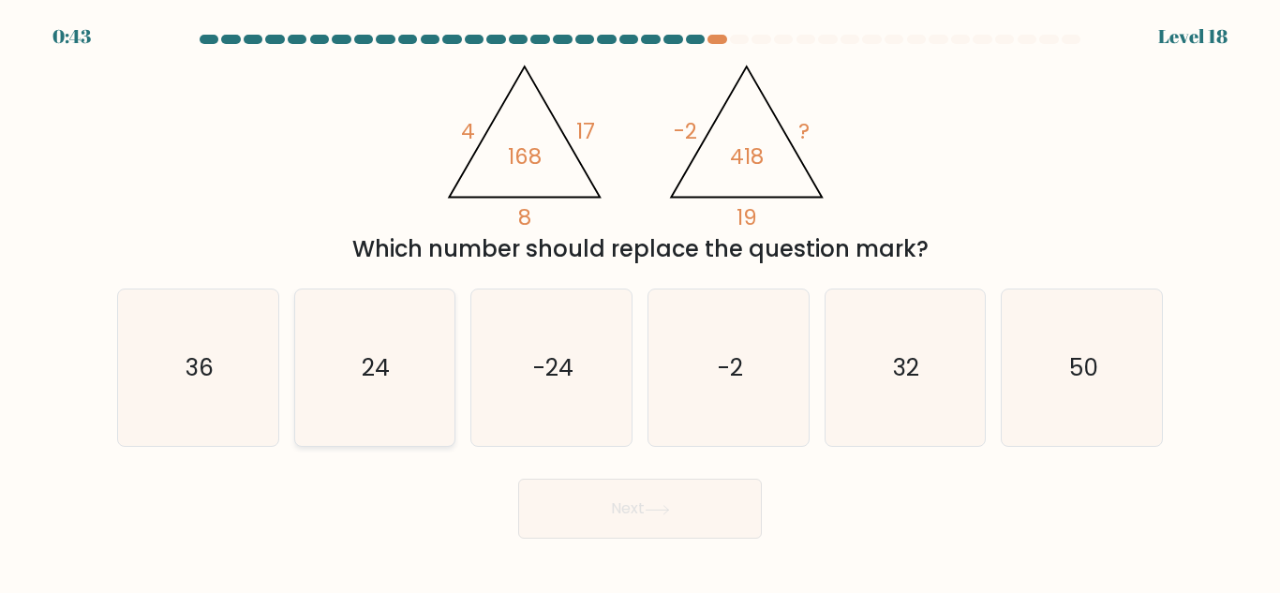
click at [395, 332] on icon "24" at bounding box center [374, 367] width 156 height 156
click at [640, 302] on input "b. 24" at bounding box center [640, 299] width 1 height 5
radio input "true"
click at [636, 502] on button "Next" at bounding box center [640, 509] width 244 height 60
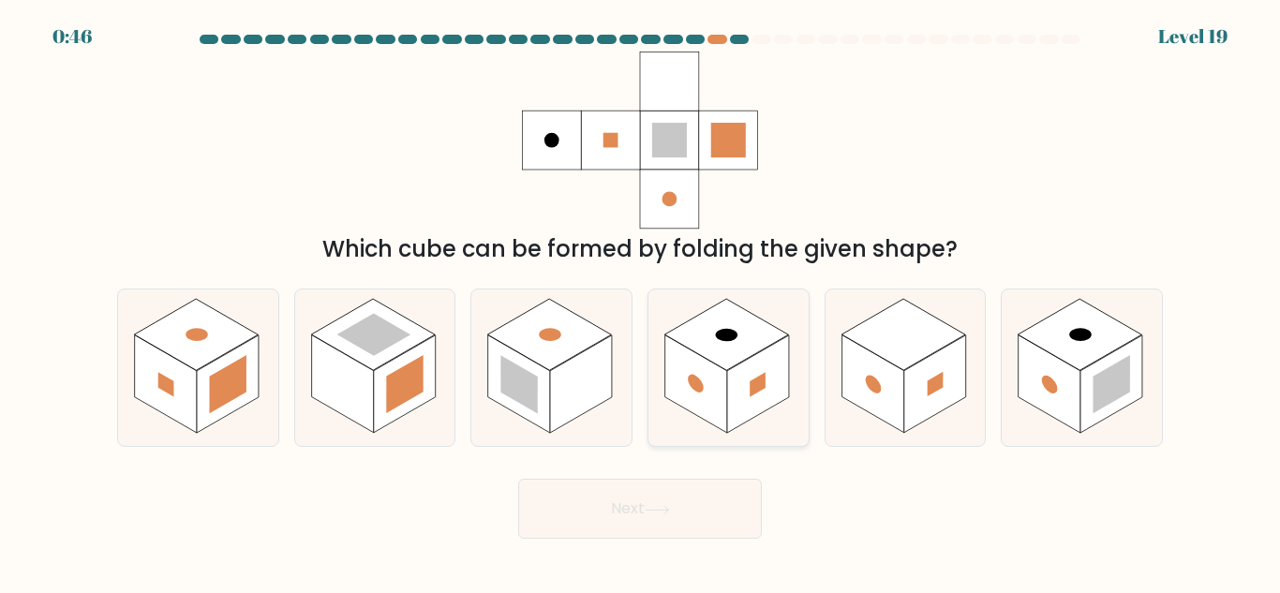
click at [755, 336] on rect at bounding box center [726, 334] width 124 height 71
click at [641, 302] on input "d." at bounding box center [640, 299] width 1 height 5
radio input "true"
click at [679, 516] on button "Next" at bounding box center [640, 509] width 244 height 60
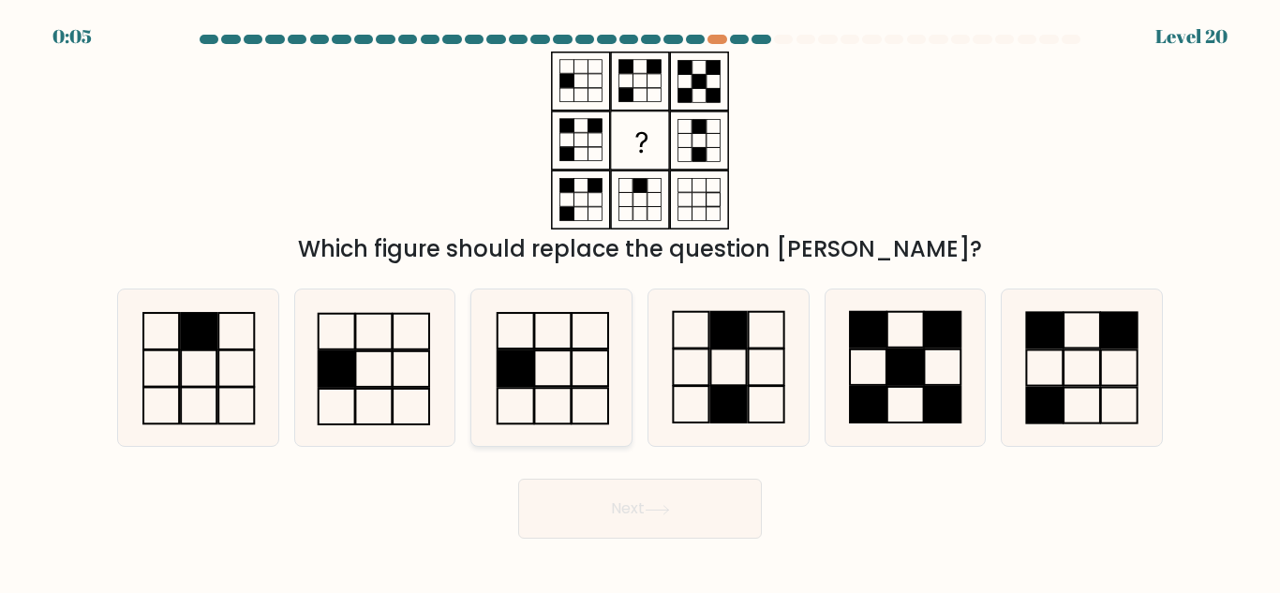
click at [563, 381] on icon at bounding box center [551, 367] width 156 height 156
click at [640, 302] on input "c." at bounding box center [640, 299] width 1 height 5
radio input "true"
click at [610, 510] on button "Next" at bounding box center [640, 509] width 244 height 60
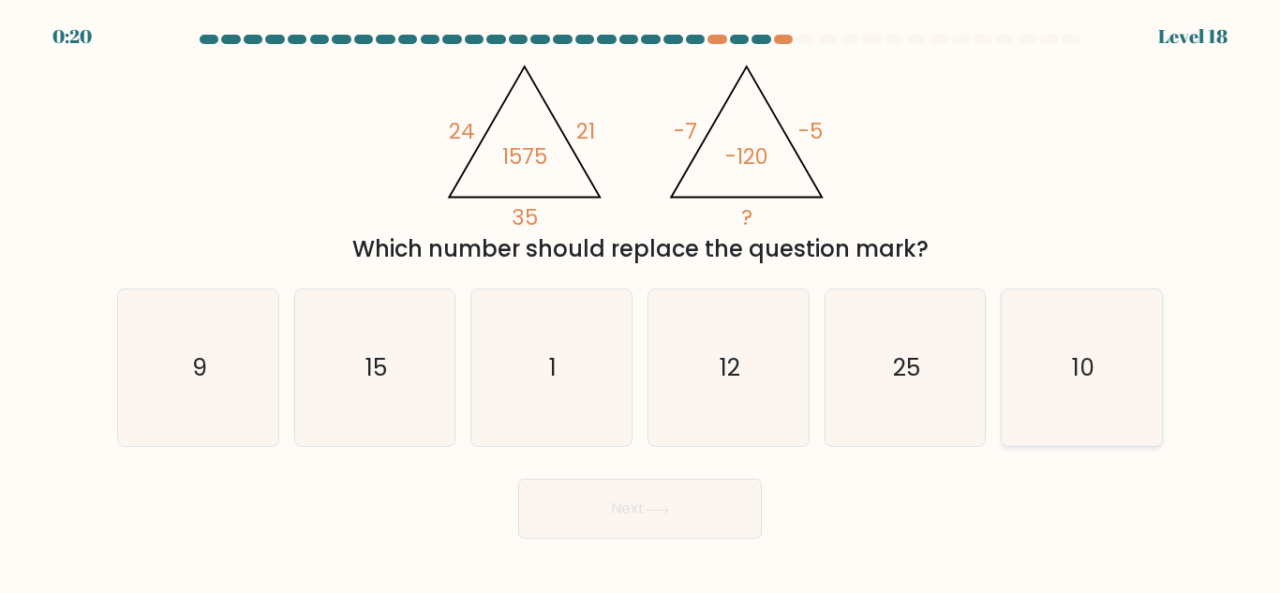
click at [1137, 364] on icon "10" at bounding box center [1081, 367] width 156 height 156
click at [641, 302] on input "f. 10" at bounding box center [640, 299] width 1 height 5
radio input "true"
click at [618, 520] on button "Next" at bounding box center [640, 509] width 244 height 60
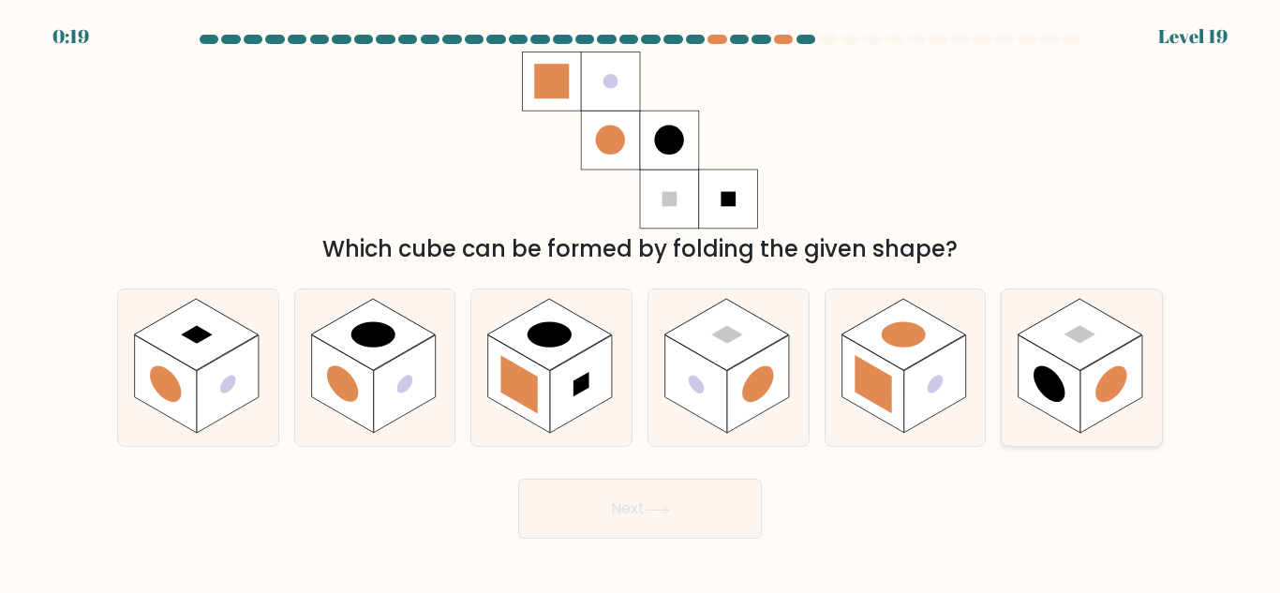
click at [1118, 378] on circle at bounding box center [1111, 385] width 31 height 50
click at [641, 302] on input "f." at bounding box center [640, 299] width 1 height 5
radio input "true"
click at [669, 500] on button "Next" at bounding box center [640, 509] width 244 height 60
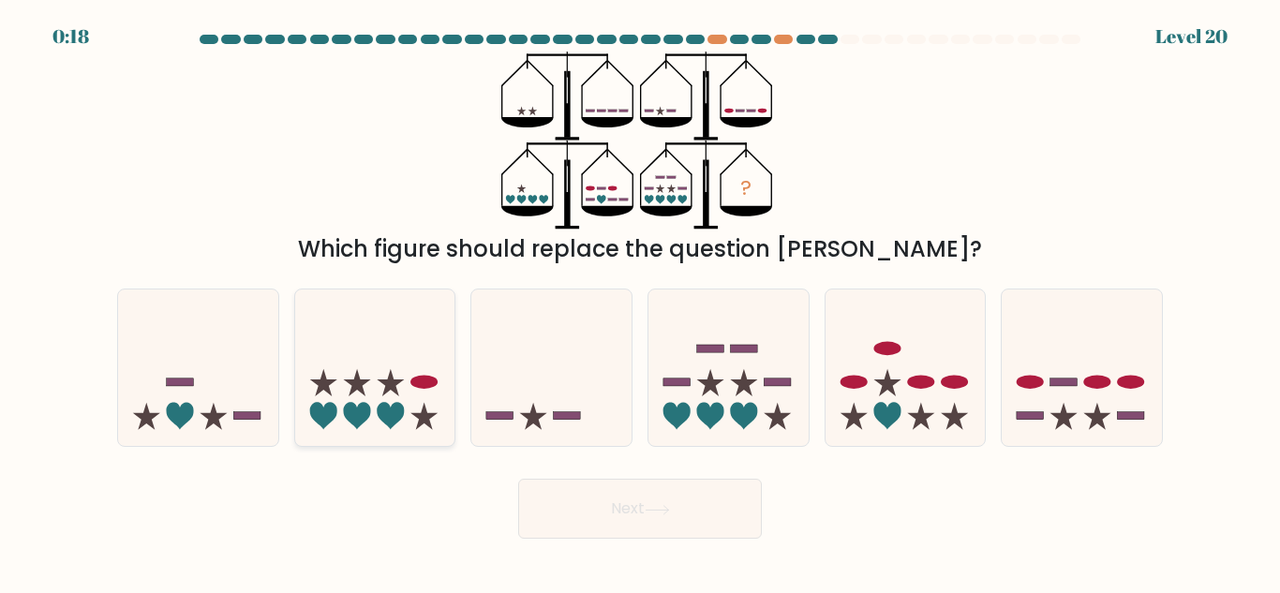
click at [423, 398] on icon at bounding box center [375, 368] width 160 height 132
click at [640, 302] on input "b." at bounding box center [640, 299] width 1 height 5
radio input "true"
click at [698, 353] on icon at bounding box center [728, 368] width 160 height 132
click at [641, 302] on input "d." at bounding box center [640, 299] width 1 height 5
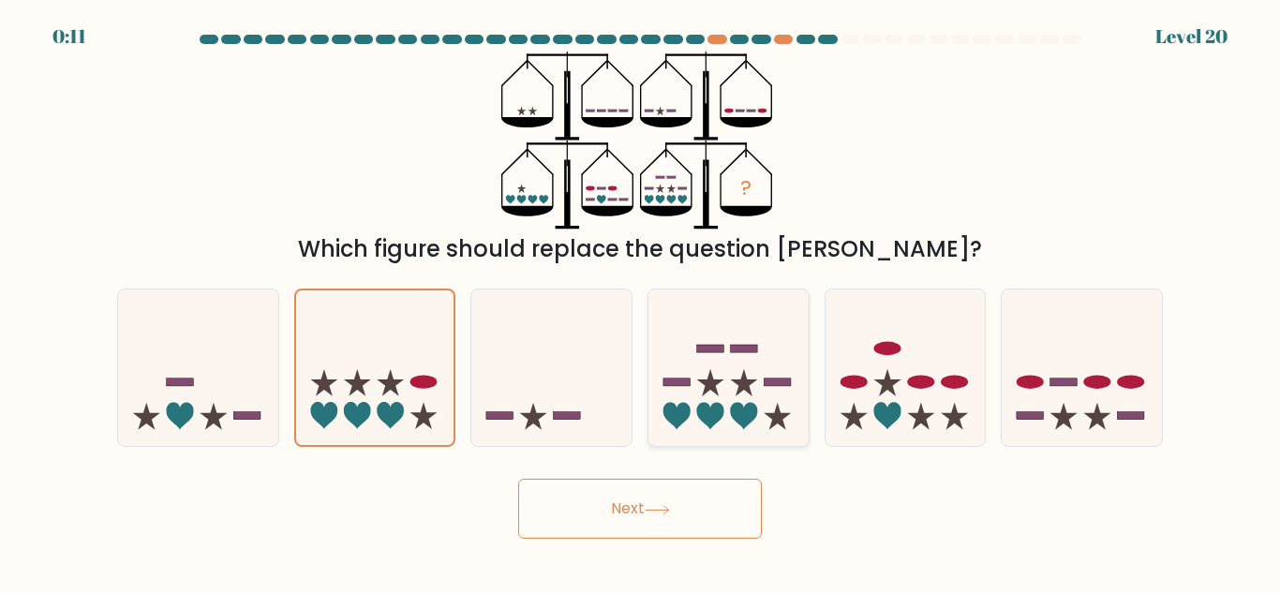
radio input "true"
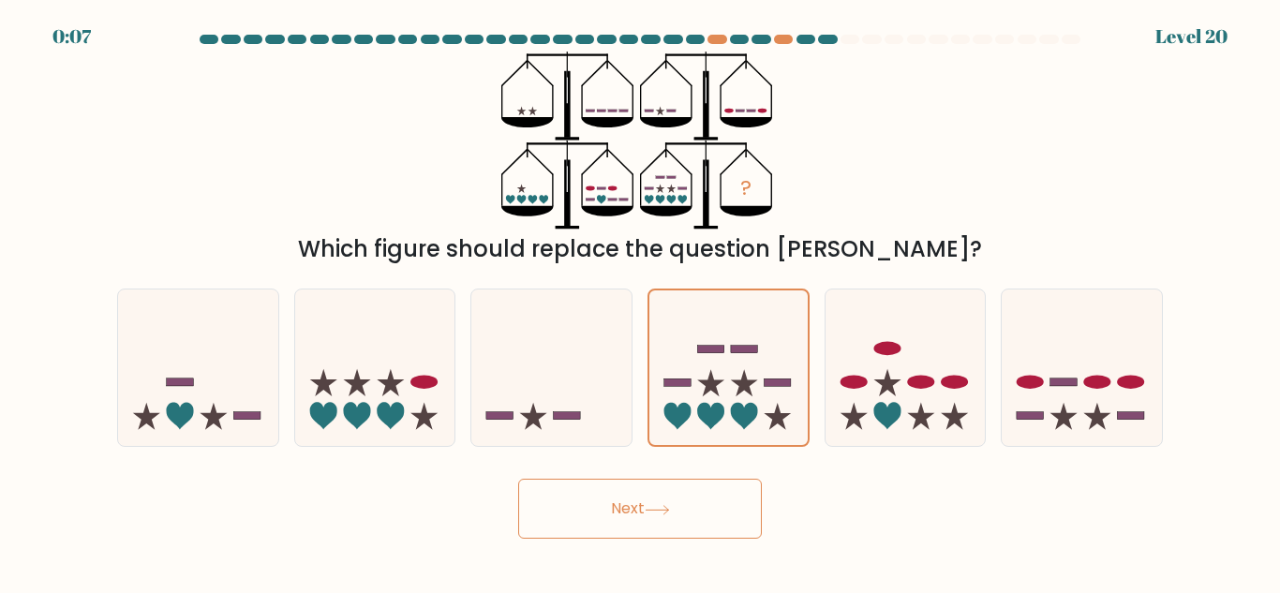
click at [662, 515] on button "Next" at bounding box center [640, 509] width 244 height 60
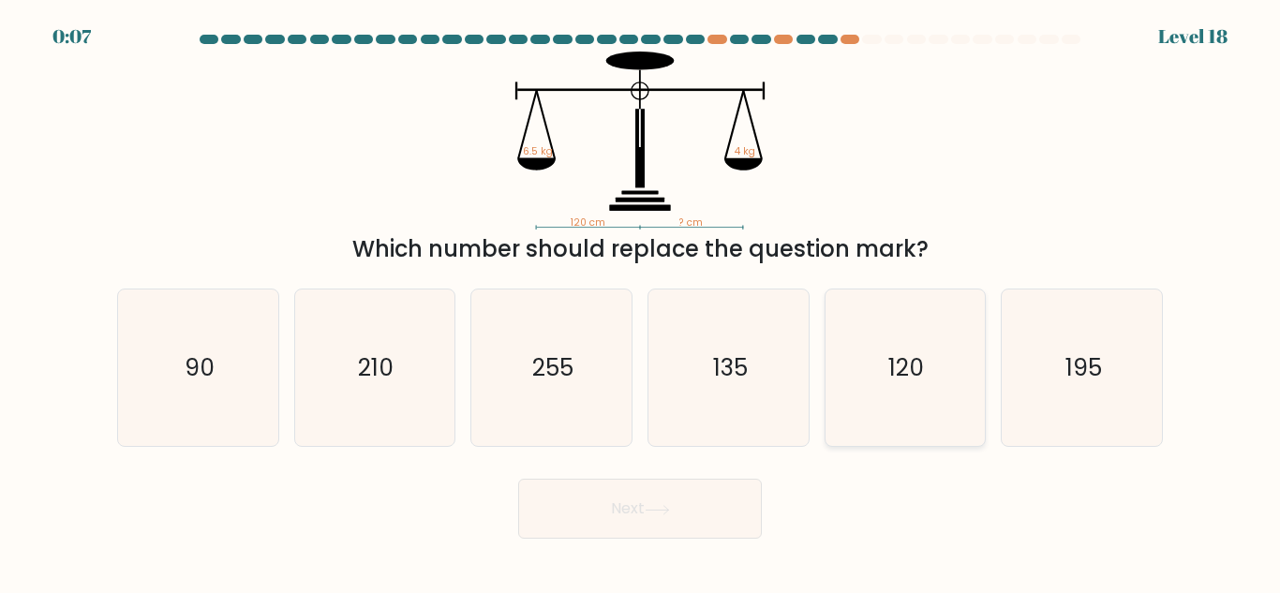
click at [905, 376] on text "120" at bounding box center [907, 367] width 36 height 33
click at [641, 302] on input "e. 120" at bounding box center [640, 299] width 1 height 5
radio input "true"
click at [768, 364] on icon "135" at bounding box center [728, 367] width 156 height 156
click at [641, 302] on input "d. 135" at bounding box center [640, 299] width 1 height 5
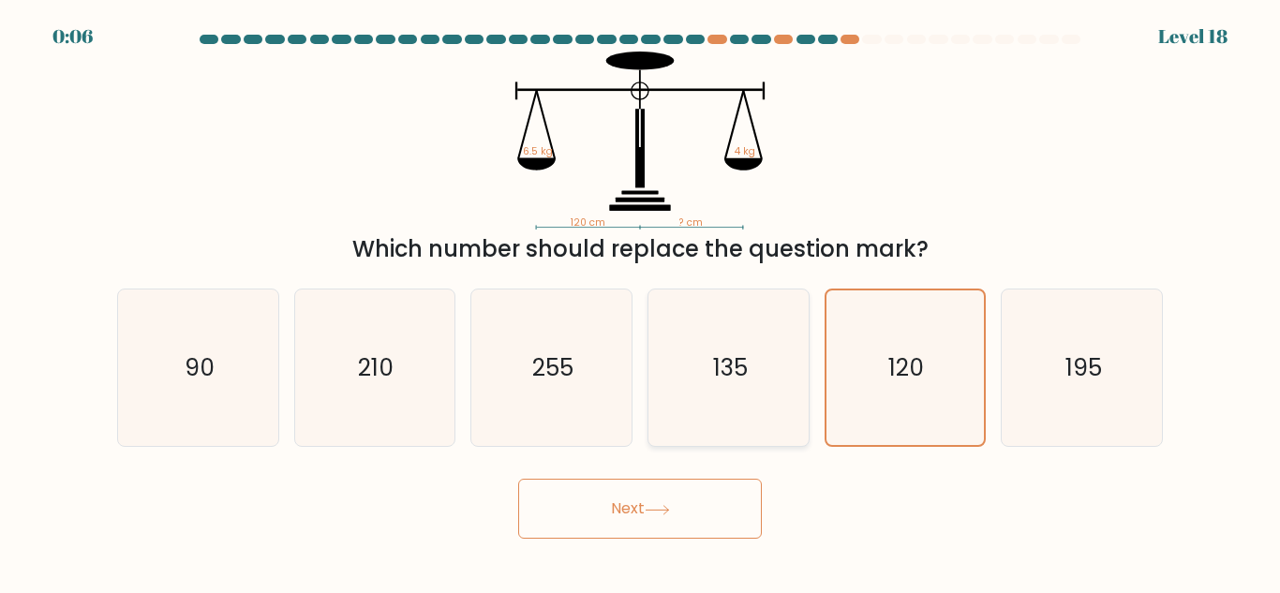
radio input "true"
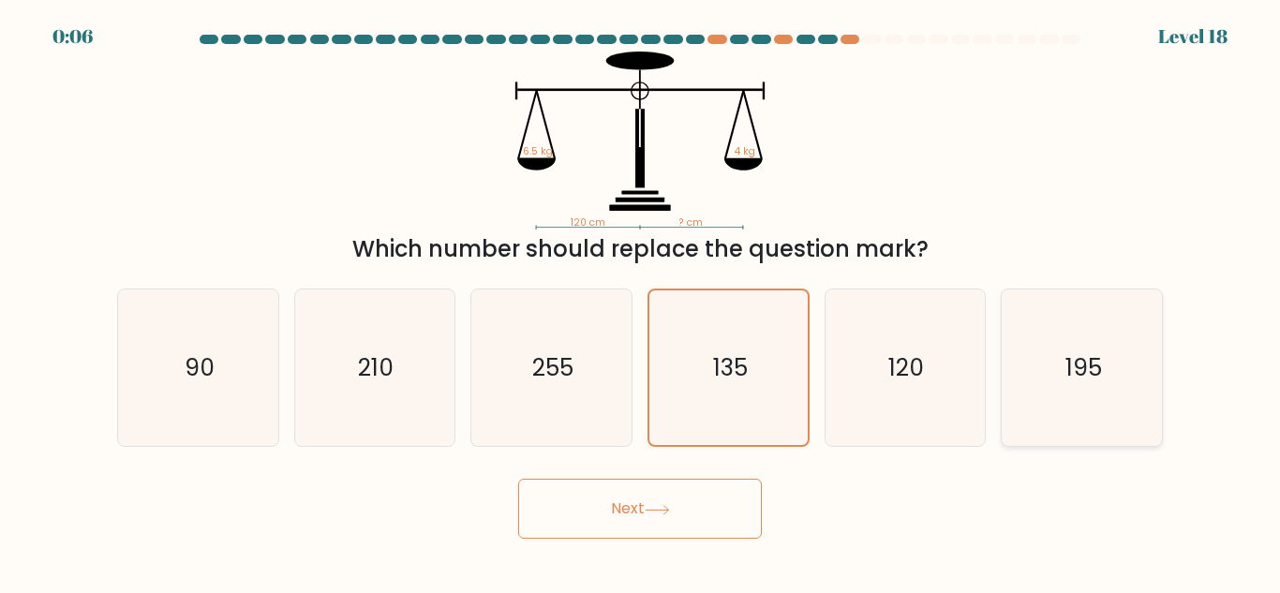
drag, startPoint x: 1164, startPoint y: 401, endPoint x: 1154, endPoint y: 400, distance: 9.4
click at [1157, 401] on div "f. 195" at bounding box center [1081, 368] width 177 height 158
click at [1005, 387] on icon "195" at bounding box center [1081, 367] width 156 height 156
click at [641, 302] on input "f. 195" at bounding box center [640, 299] width 1 height 5
radio input "true"
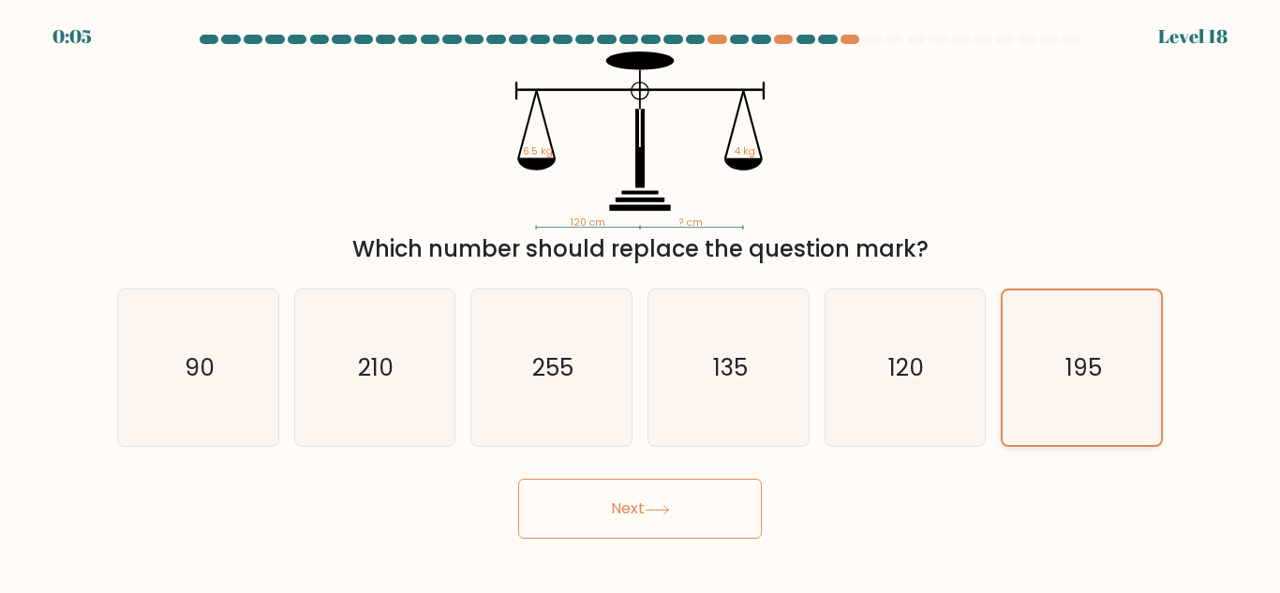
click at [1139, 387] on icon "195" at bounding box center [1081, 367] width 155 height 155
click at [641, 302] on input "f. 195" at bounding box center [640, 299] width 1 height 5
click at [690, 513] on button "Next" at bounding box center [640, 509] width 244 height 60
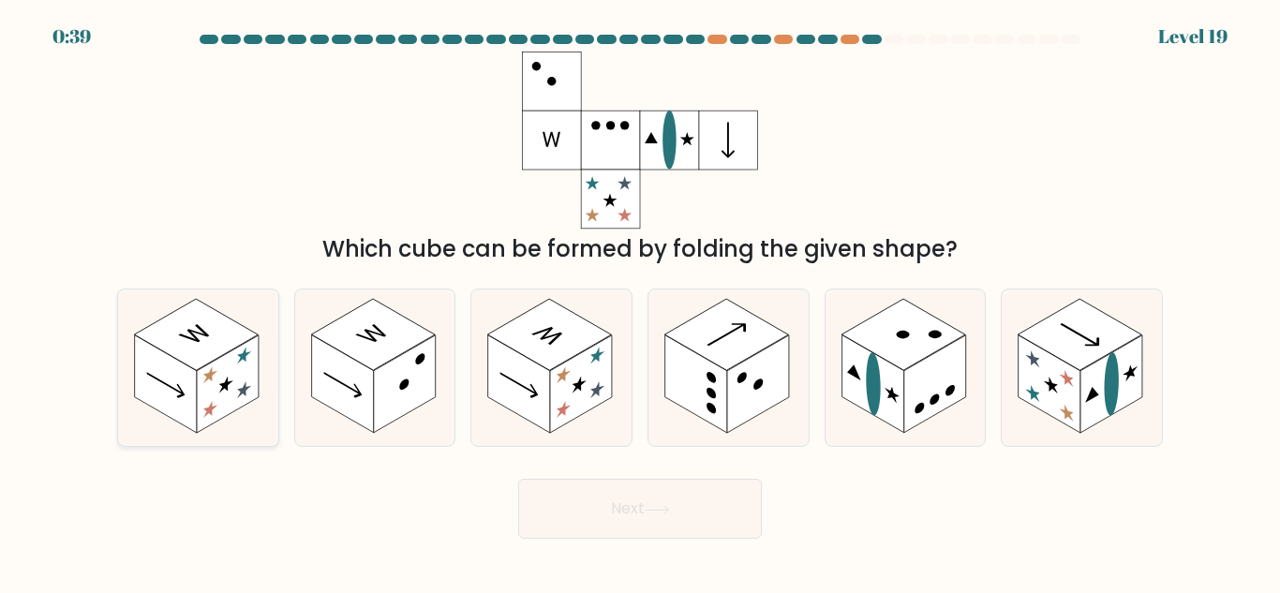
click at [199, 358] on rect at bounding box center [196, 334] width 124 height 71
click at [640, 302] on input "a." at bounding box center [640, 299] width 1 height 5
radio input "true"
click at [640, 505] on button "Next" at bounding box center [640, 509] width 244 height 60
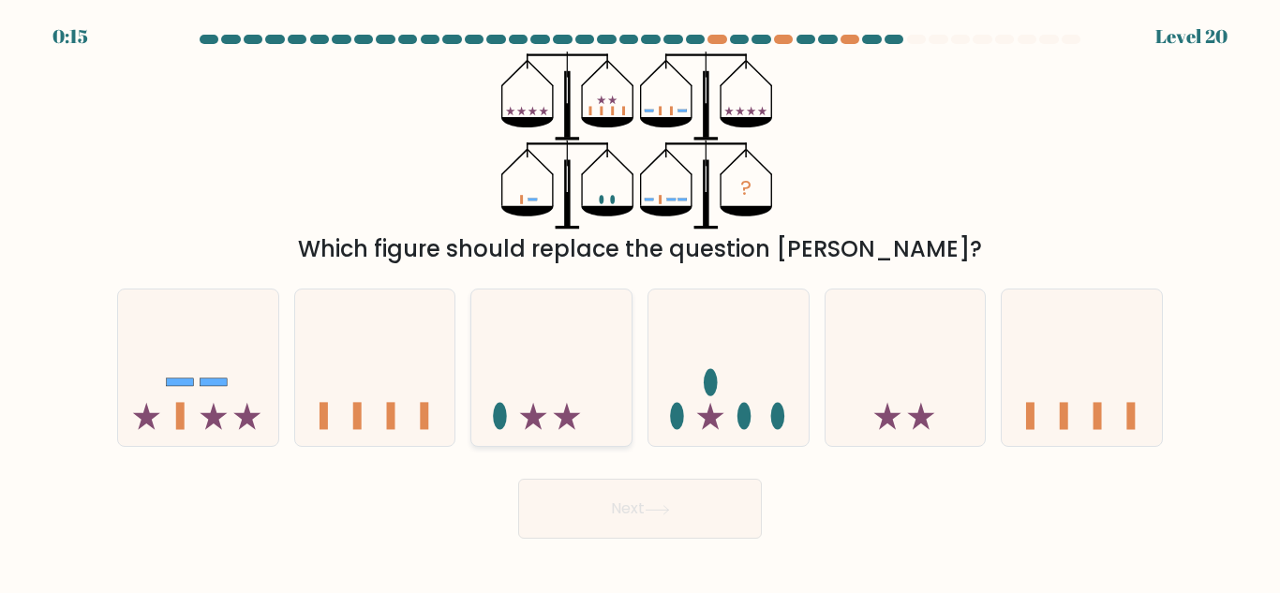
click at [549, 383] on icon at bounding box center [551, 368] width 160 height 132
click at [640, 302] on input "c." at bounding box center [640, 299] width 1 height 5
radio input "true"
click at [896, 391] on icon at bounding box center [905, 368] width 160 height 132
click at [641, 302] on input "e." at bounding box center [640, 299] width 1 height 5
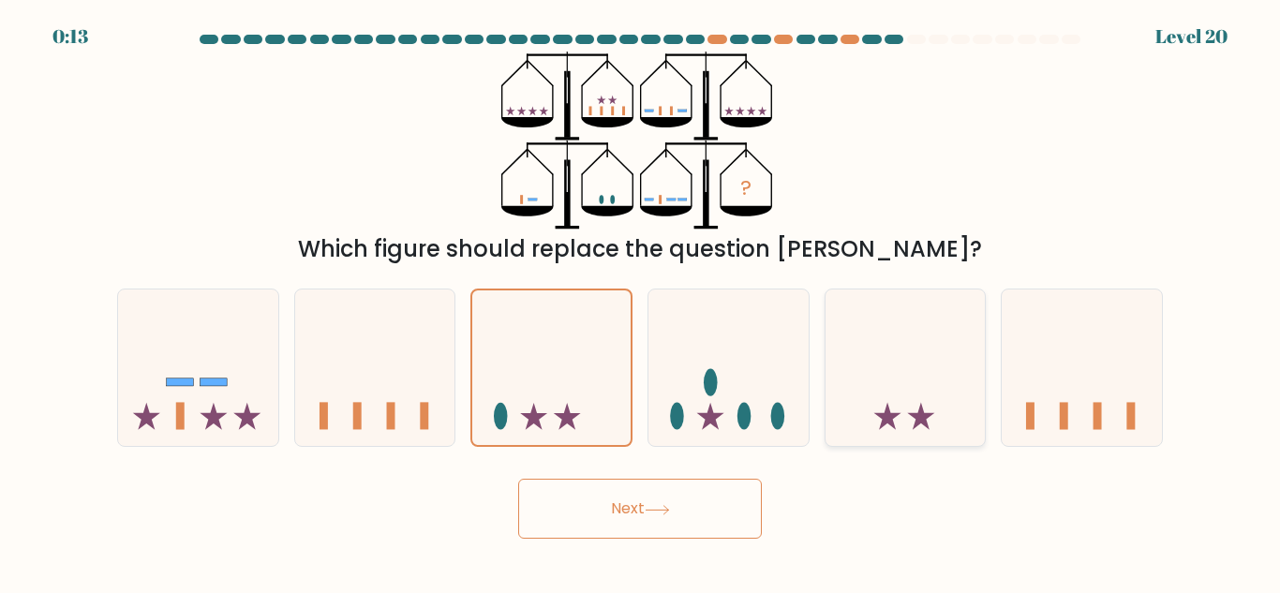
radio input "true"
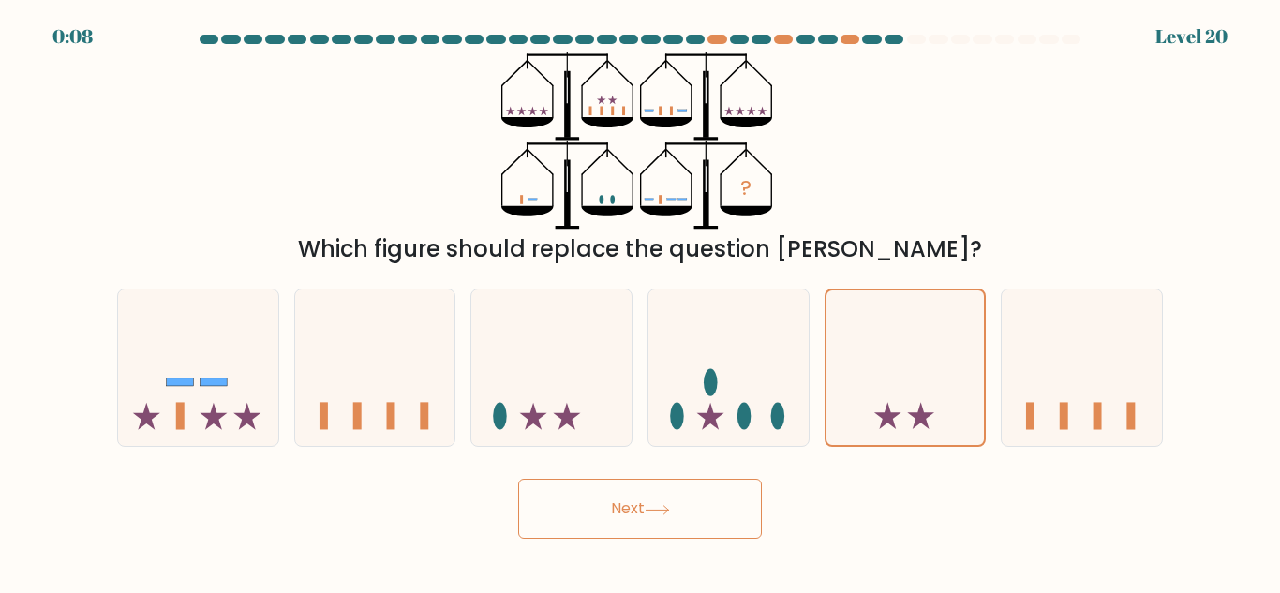
click at [670, 508] on icon at bounding box center [657, 510] width 25 height 10
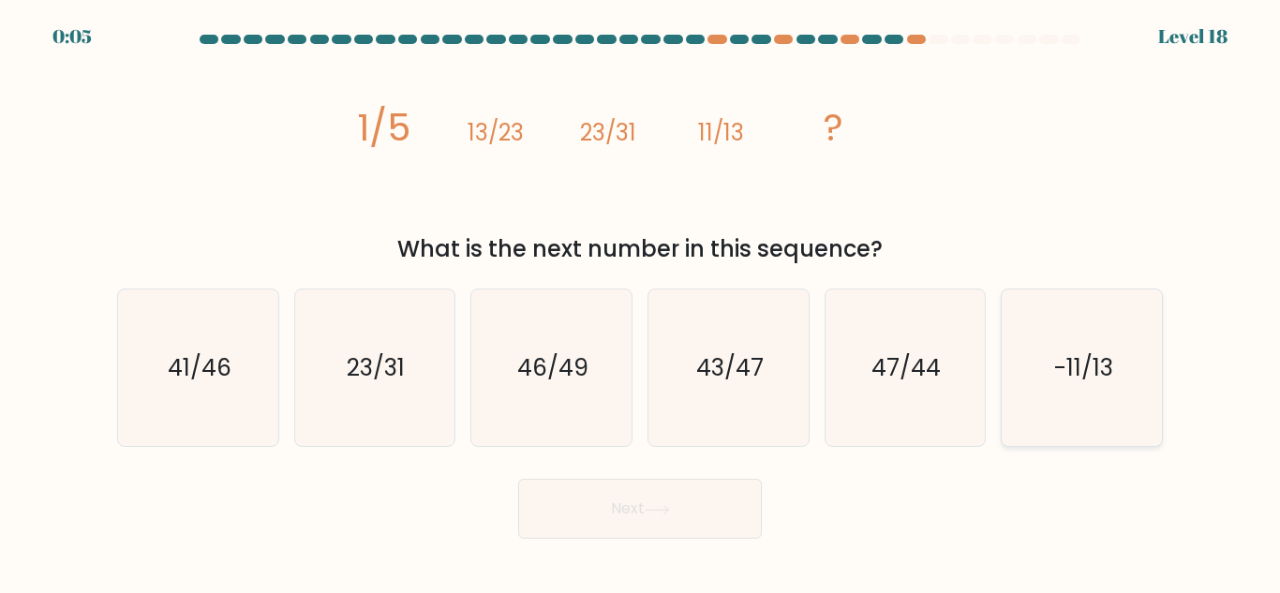
click at [1088, 389] on icon "-11/13" at bounding box center [1081, 367] width 156 height 156
click at [641, 302] on input "f. -11/13" at bounding box center [640, 299] width 1 height 5
radio input "true"
click at [645, 527] on button "Next" at bounding box center [640, 509] width 244 height 60
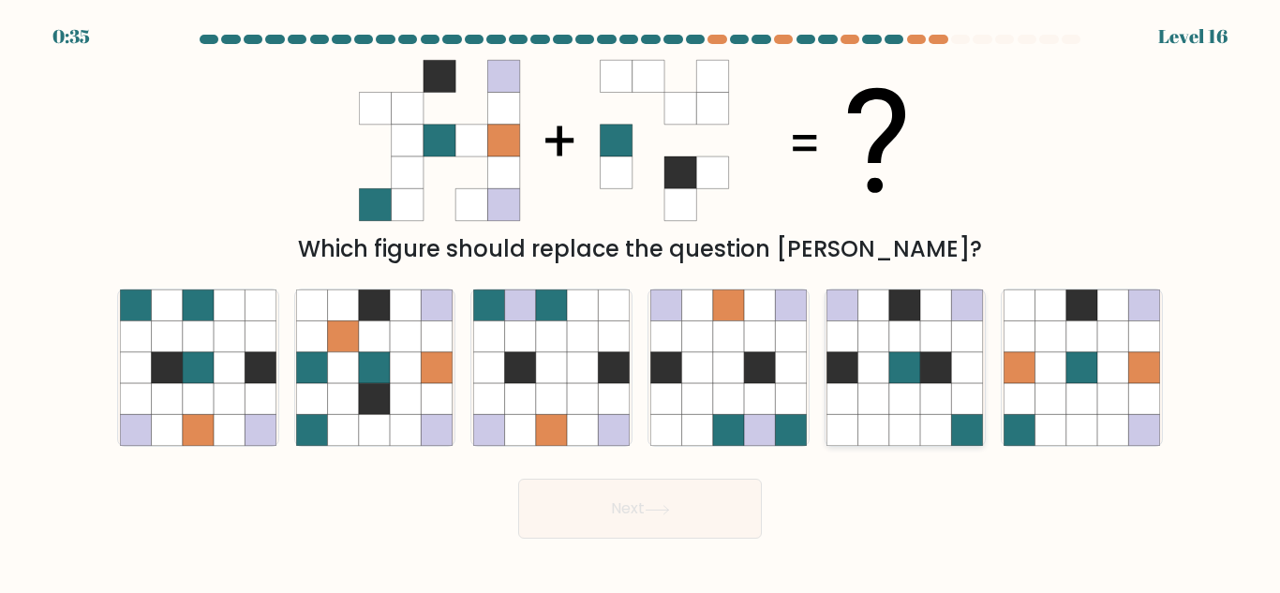
click at [921, 356] on icon at bounding box center [936, 367] width 31 height 31
click at [641, 302] on input "e." at bounding box center [640, 299] width 1 height 5
radio input "true"
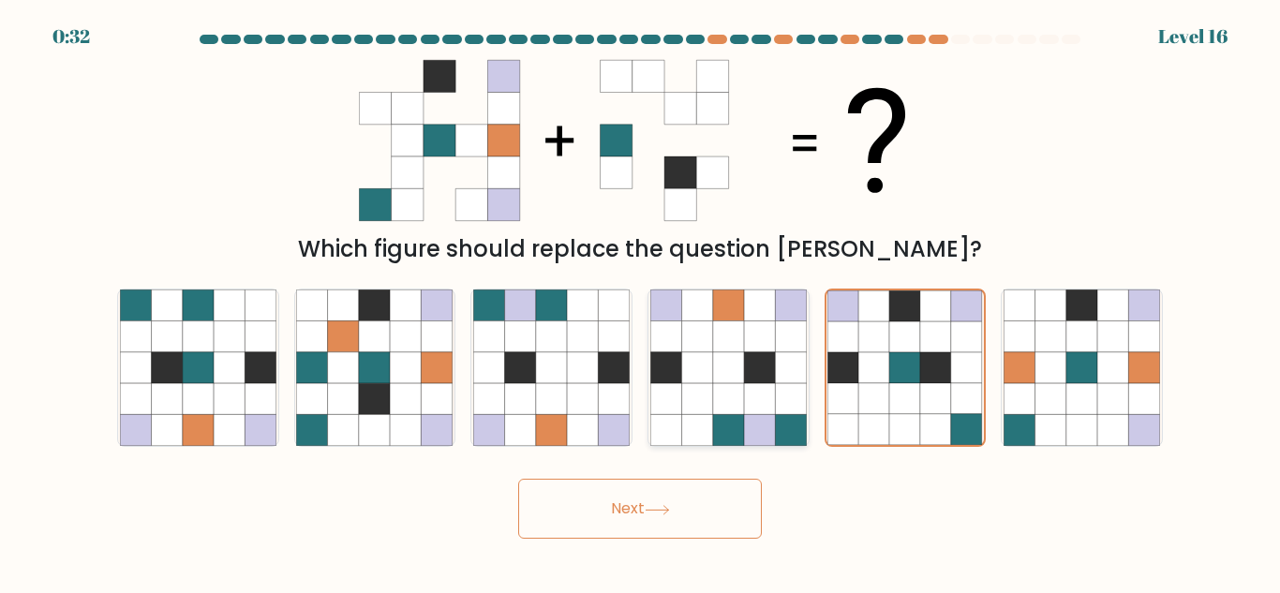
click at [726, 347] on icon at bounding box center [728, 336] width 31 height 31
click at [641, 302] on input "d." at bounding box center [640, 299] width 1 height 5
radio input "true"
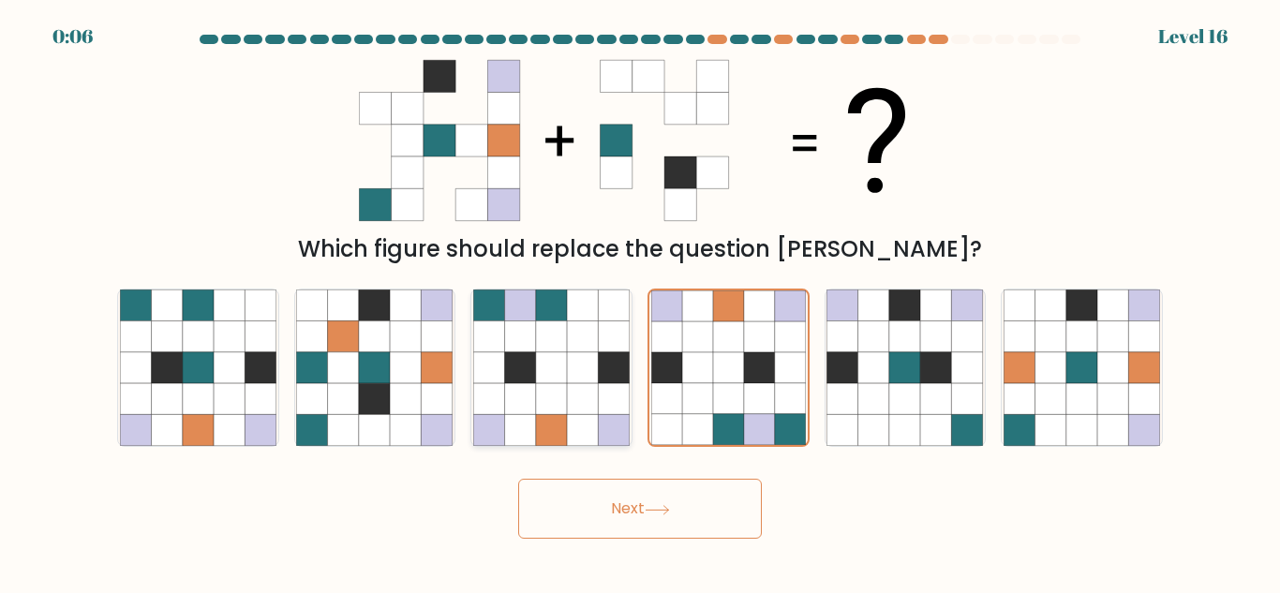
click at [546, 356] on icon at bounding box center [551, 367] width 31 height 31
click at [640, 302] on input "c." at bounding box center [640, 299] width 1 height 5
radio input "true"
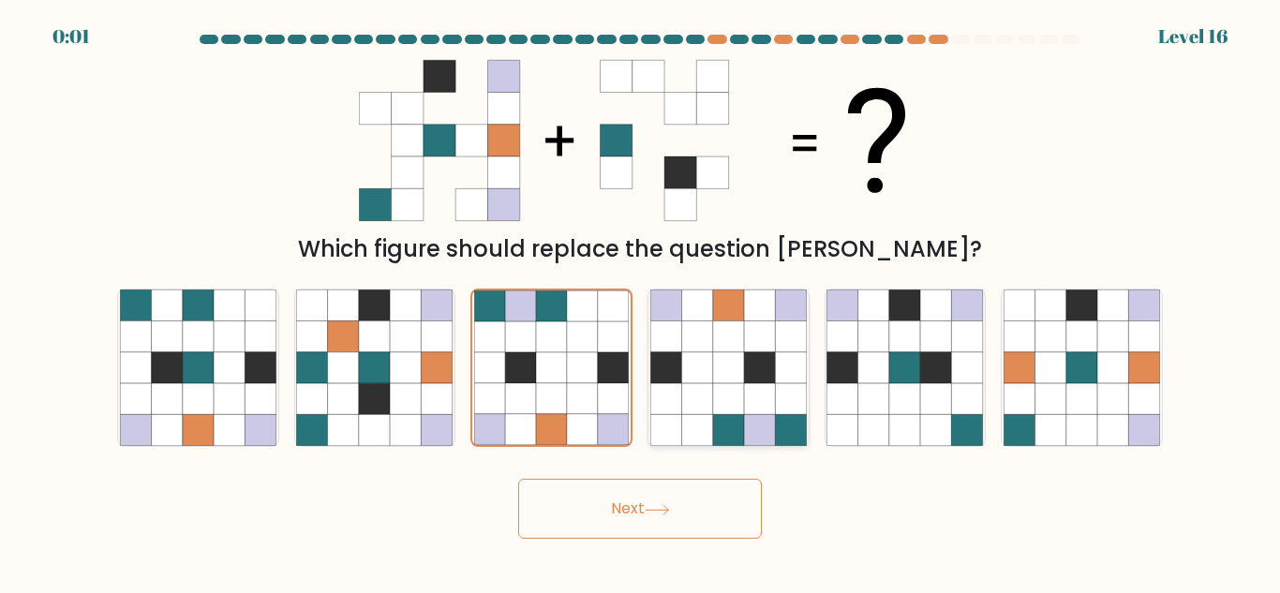
click at [755, 361] on icon at bounding box center [759, 367] width 31 height 31
click at [641, 302] on input "d." at bounding box center [640, 299] width 1 height 5
radio input "true"
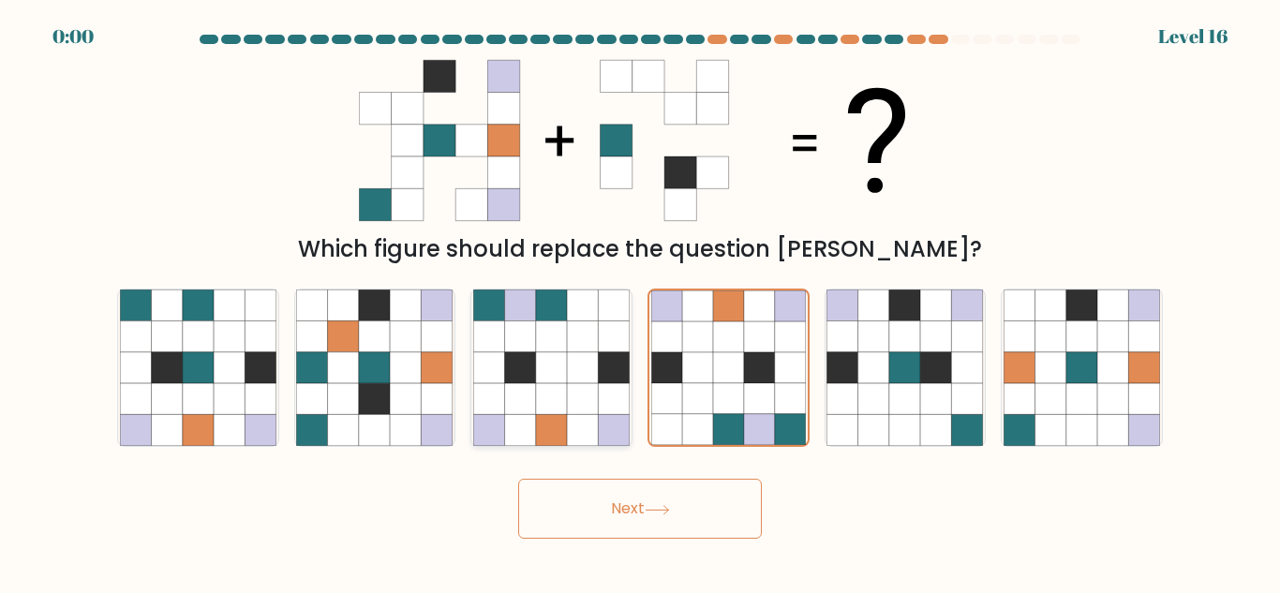
click at [593, 364] on icon at bounding box center [582, 367] width 31 height 31
click at [640, 302] on input "c." at bounding box center [640, 299] width 1 height 5
radio input "true"
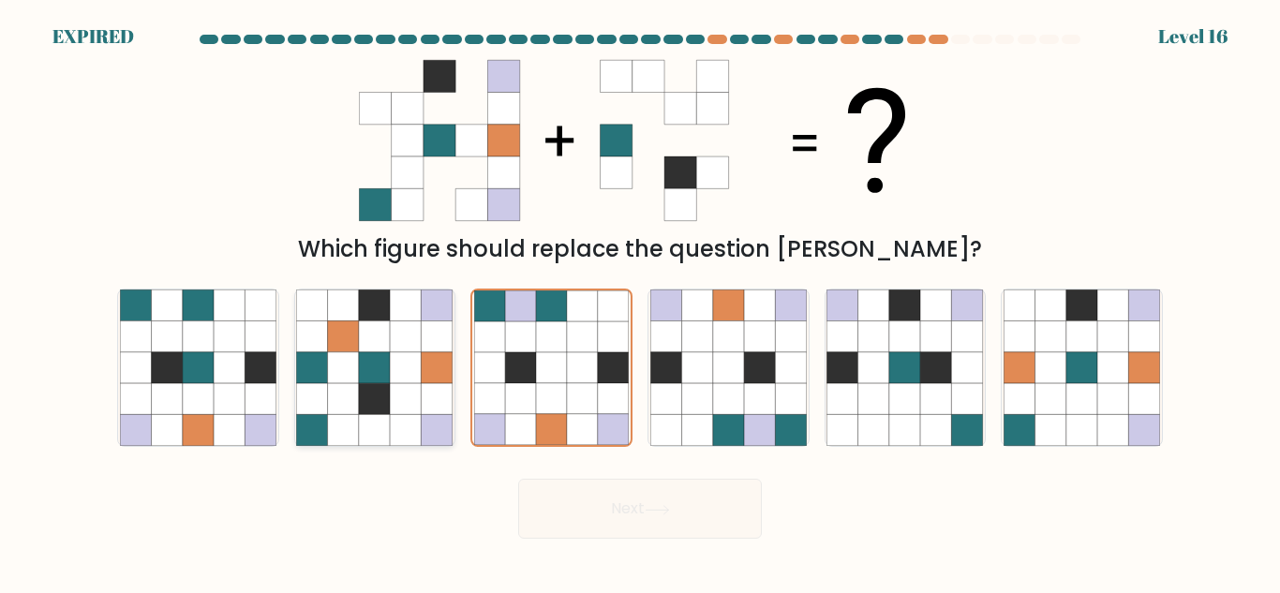
click at [377, 367] on icon at bounding box center [374, 367] width 31 height 31
click at [640, 302] on input "b." at bounding box center [640, 299] width 1 height 5
radio input "true"
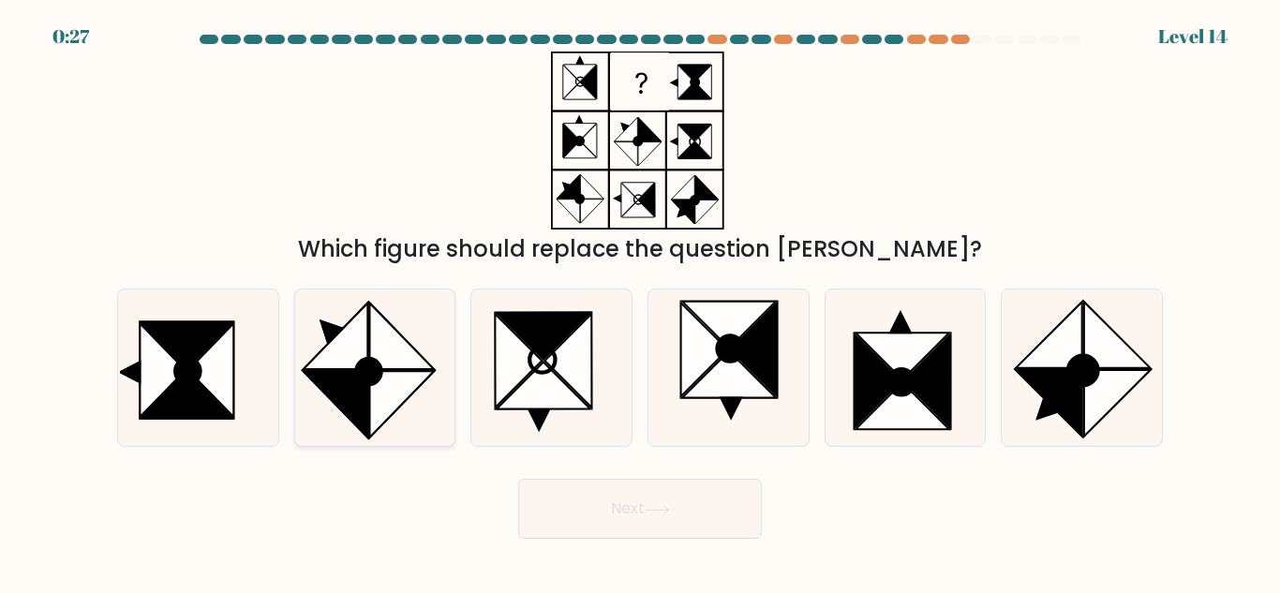
click at [350, 353] on icon at bounding box center [336, 337] width 65 height 67
click at [640, 302] on input "b." at bounding box center [640, 299] width 1 height 5
radio input "true"
click at [637, 534] on button "Next" at bounding box center [640, 509] width 244 height 60
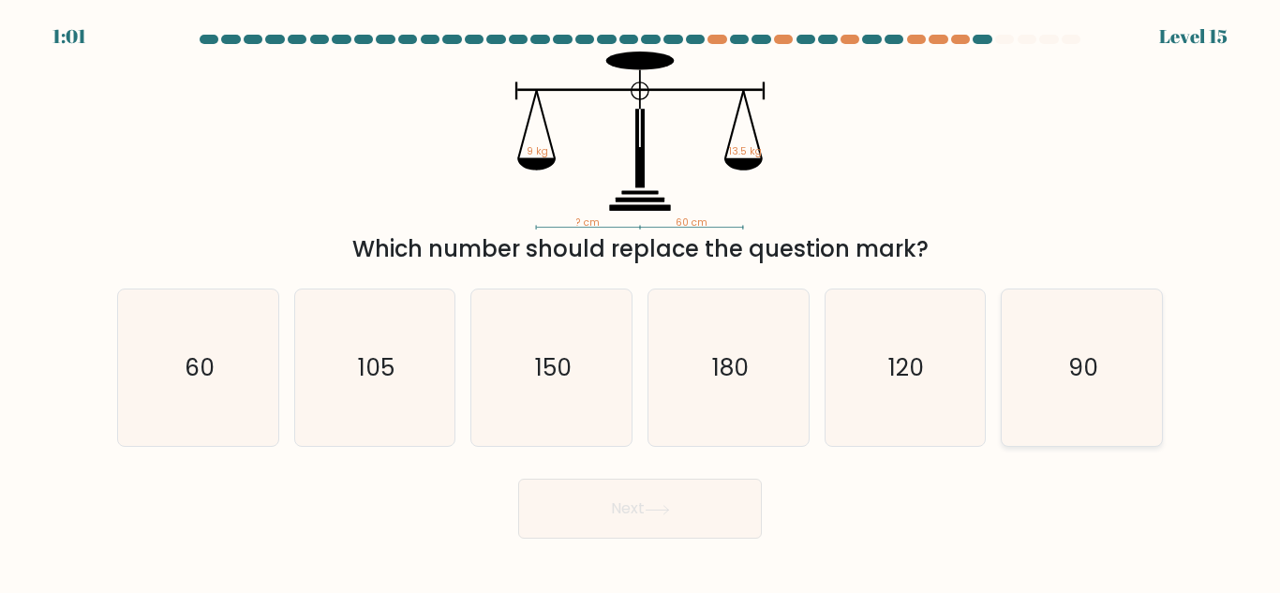
click at [1115, 345] on icon "90" at bounding box center [1081, 367] width 156 height 156
click at [641, 302] on input "f. 90" at bounding box center [640, 299] width 1 height 5
radio input "true"
click at [647, 497] on button "Next" at bounding box center [640, 509] width 244 height 60
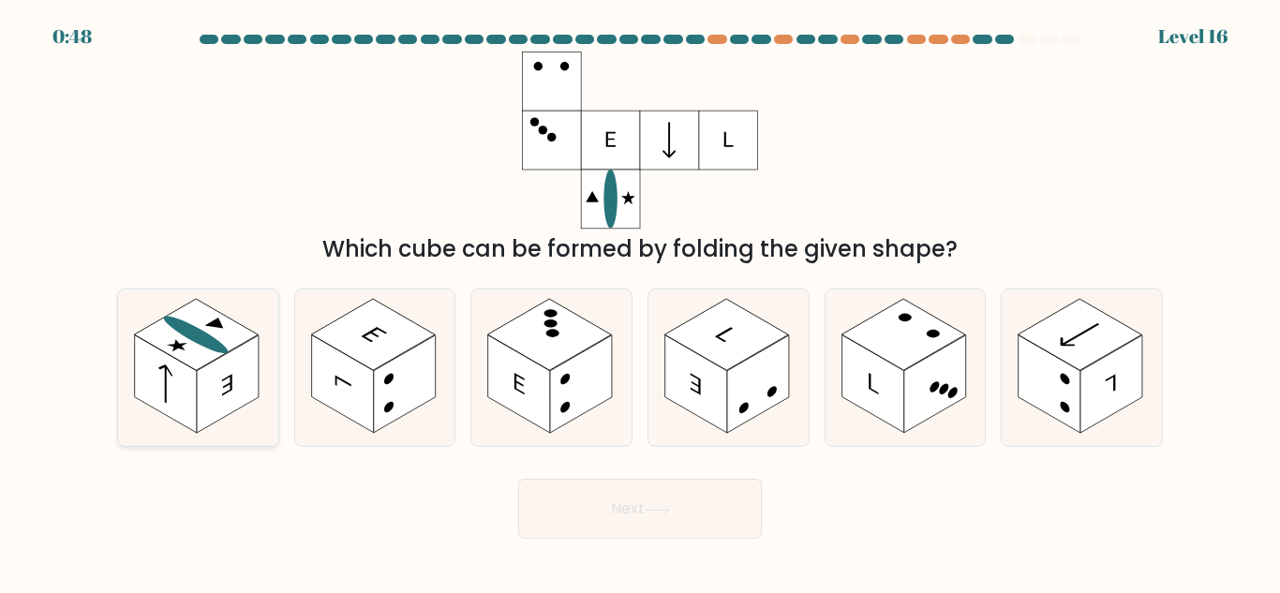
click at [213, 318] on rect at bounding box center [196, 334] width 124 height 71
click at [640, 302] on input "a." at bounding box center [640, 299] width 1 height 5
radio input "true"
click at [661, 483] on button "Next" at bounding box center [640, 509] width 244 height 60
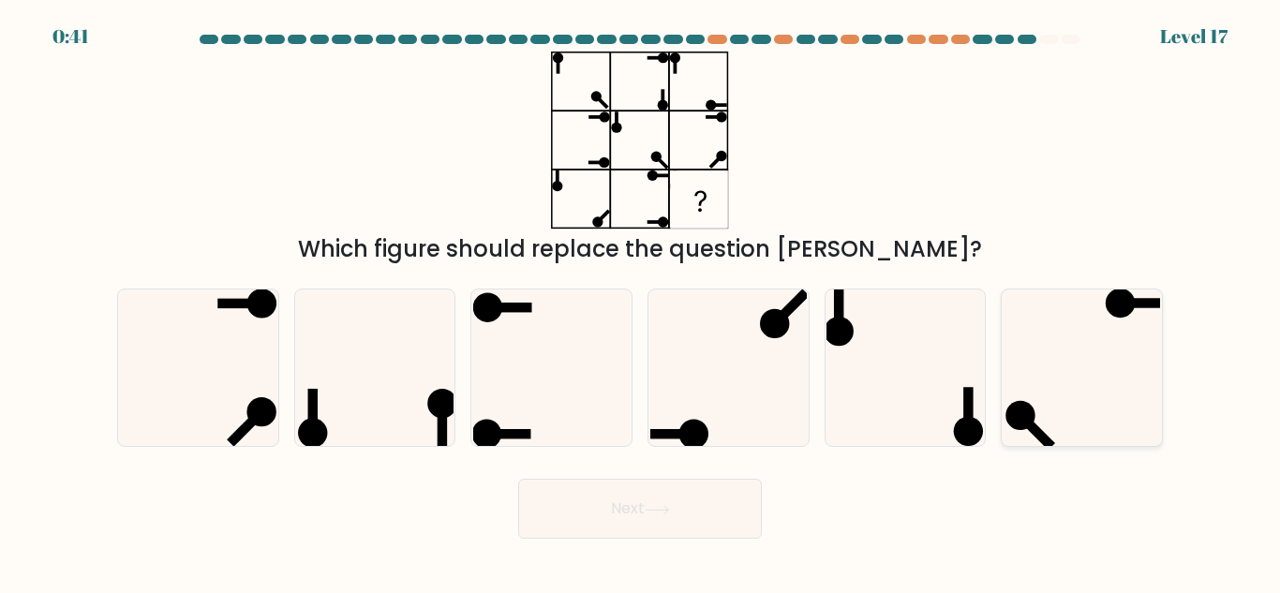
click at [1135, 322] on icon at bounding box center [1081, 367] width 156 height 156
click at [641, 302] on input "f." at bounding box center [640, 299] width 1 height 5
radio input "true"
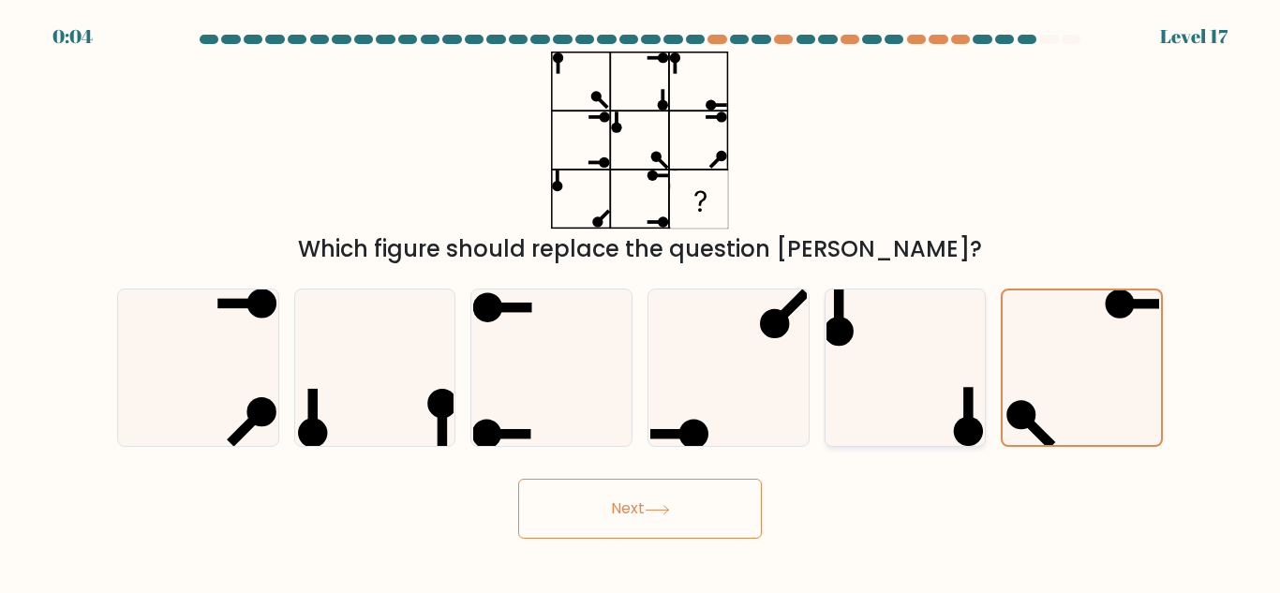
click at [891, 330] on icon at bounding box center [904, 367] width 156 height 156
click at [641, 302] on input "e." at bounding box center [640, 299] width 1 height 5
radio input "true"
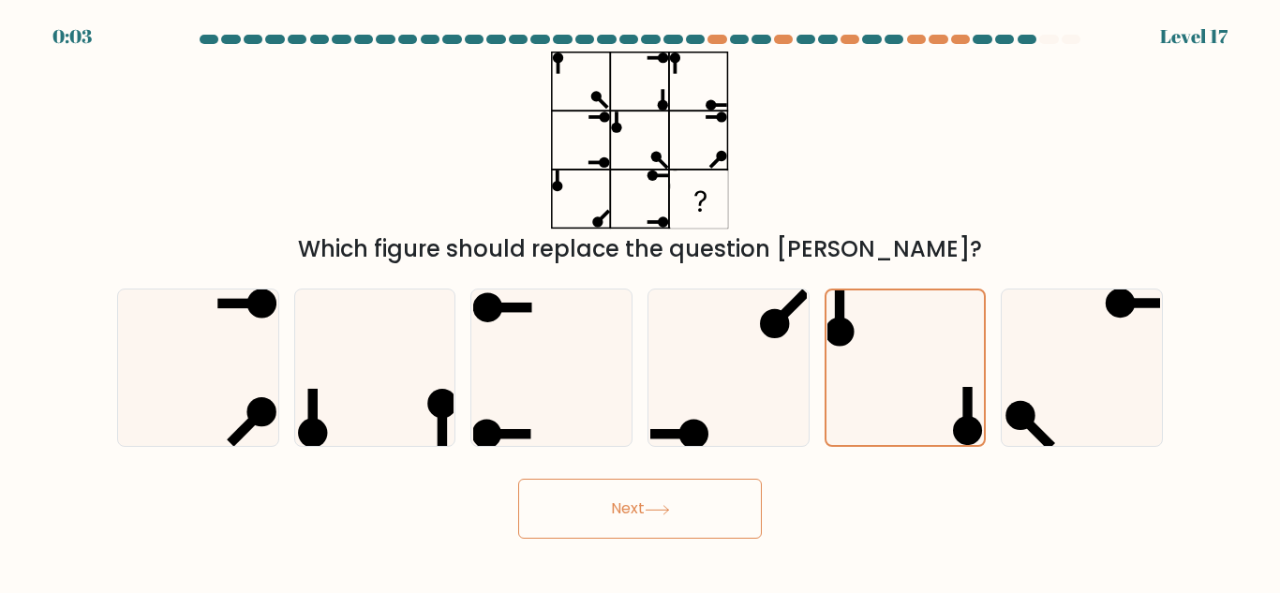
click at [674, 477] on div "Next" at bounding box center [640, 503] width 1068 height 69
click at [705, 505] on button "Next" at bounding box center [640, 509] width 244 height 60
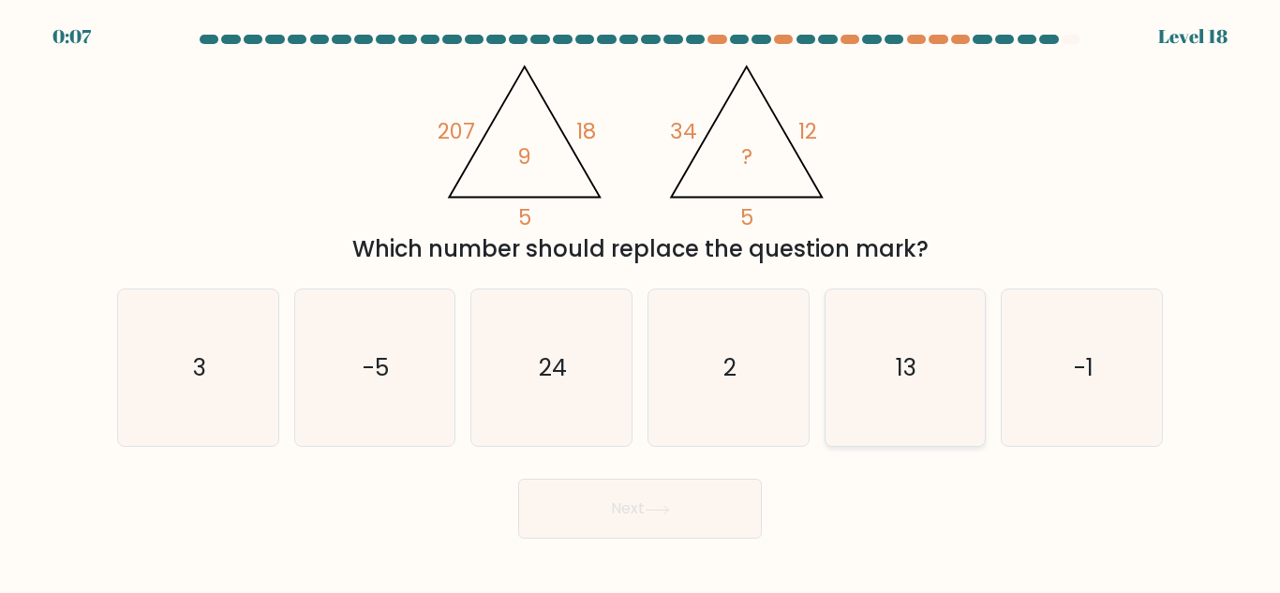
click at [866, 357] on icon "13" at bounding box center [904, 367] width 156 height 156
click at [641, 302] on input "e. 13" at bounding box center [640, 299] width 1 height 5
radio input "true"
click at [670, 509] on icon at bounding box center [657, 510] width 25 height 10
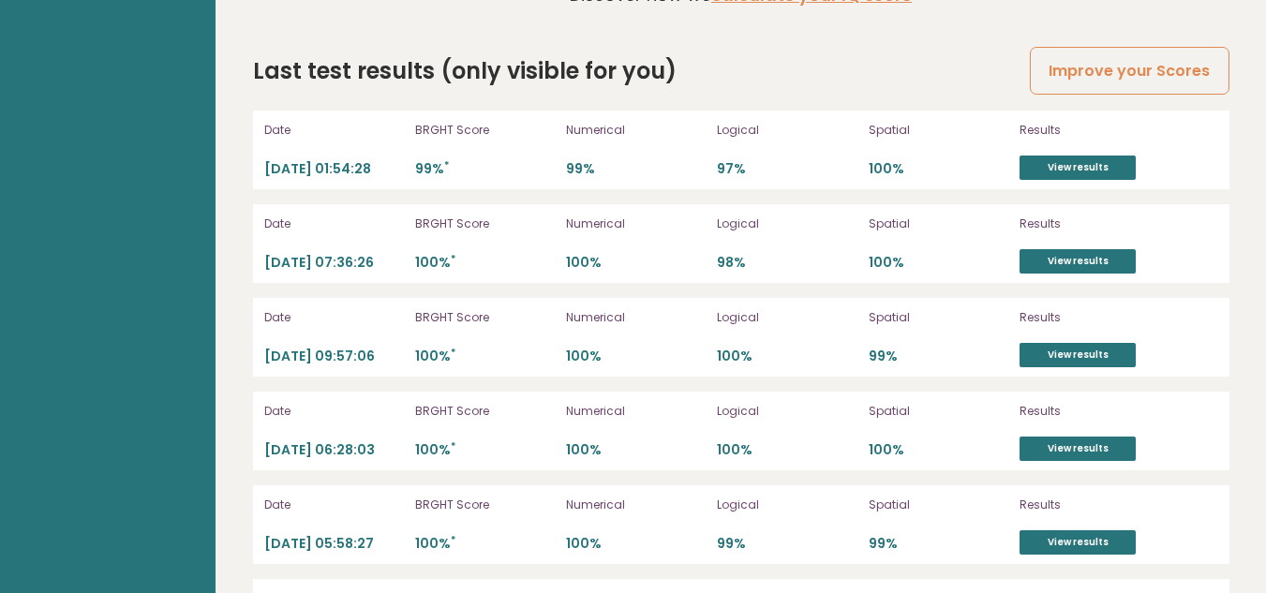
scroll to position [5246, 0]
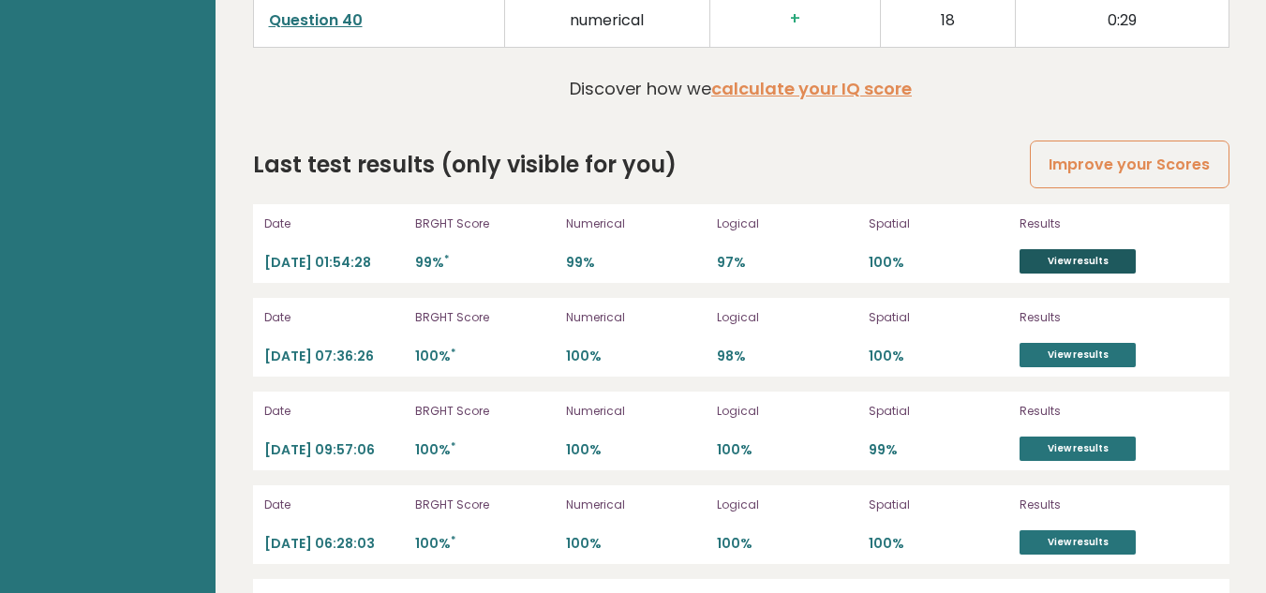
click at [1115, 249] on link "View results" at bounding box center [1077, 261] width 116 height 24
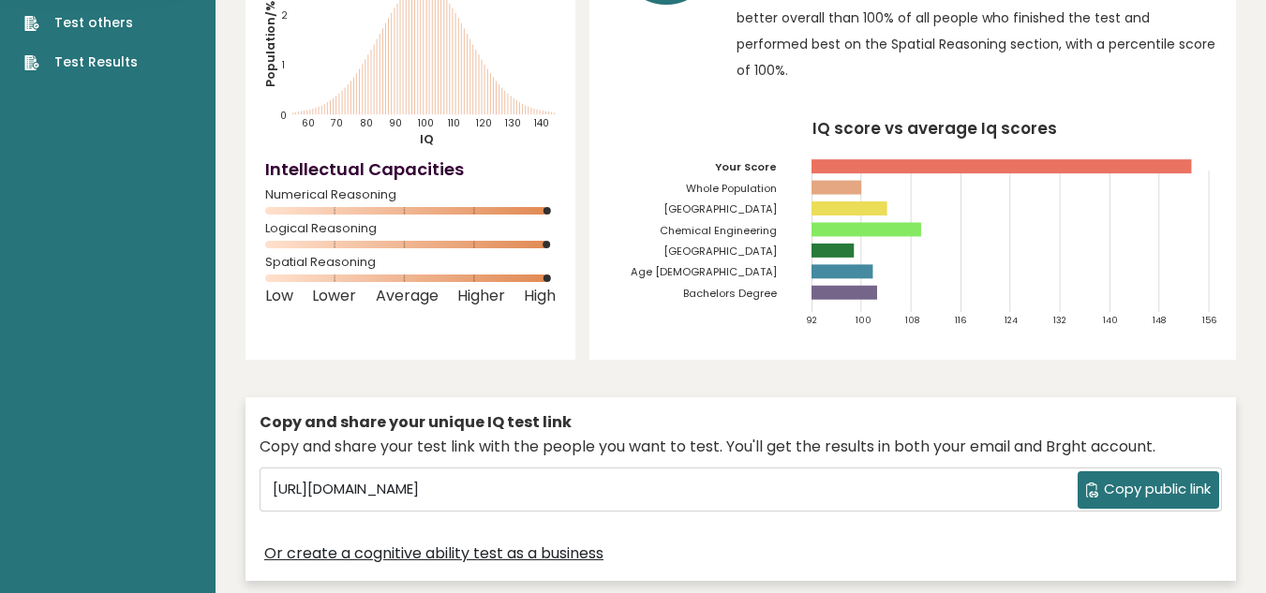
scroll to position [0, 0]
